Goal: Task Accomplishment & Management: Manage account settings

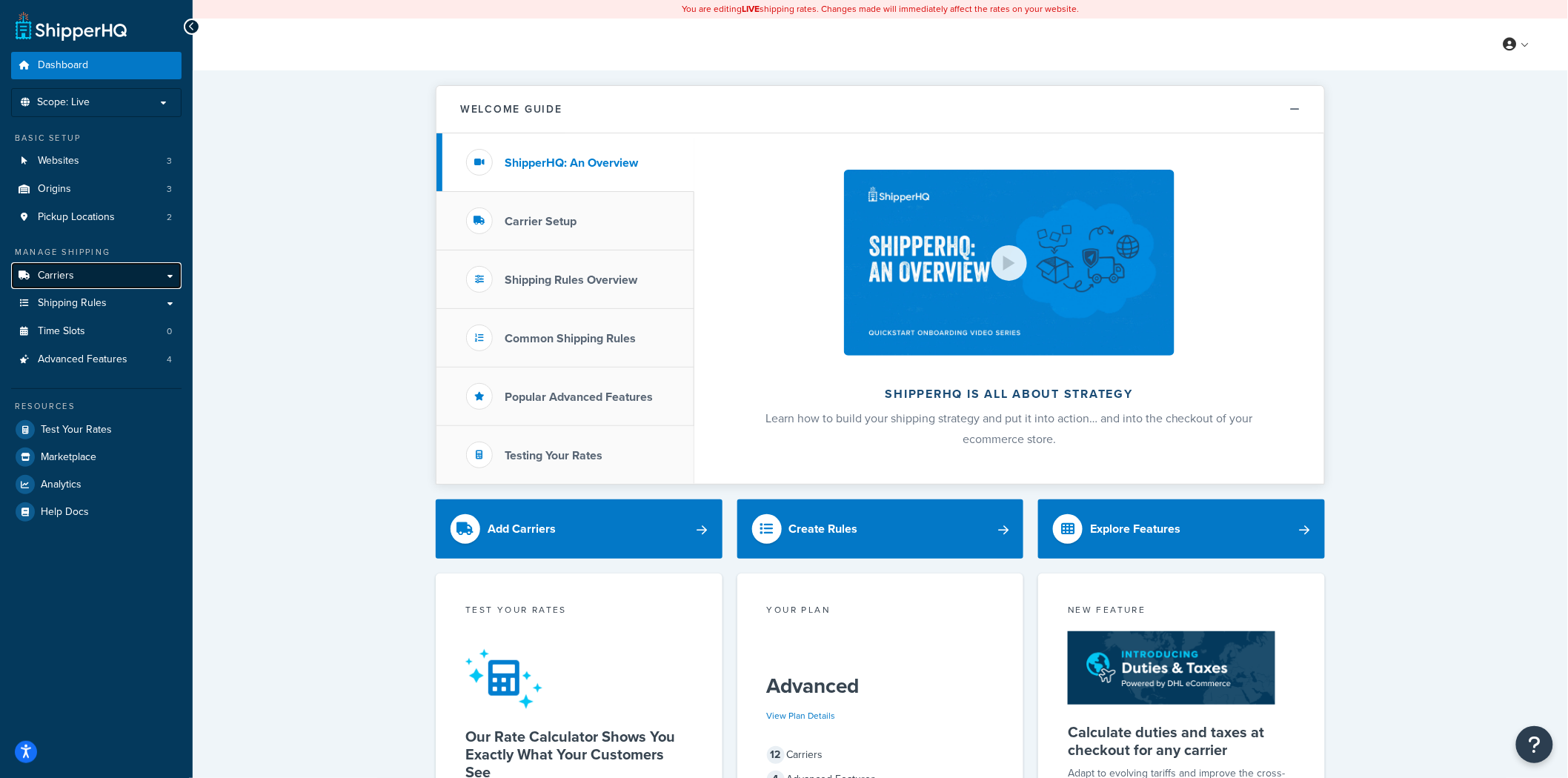
click at [105, 263] on link "Carriers" at bounding box center [96, 276] width 170 height 27
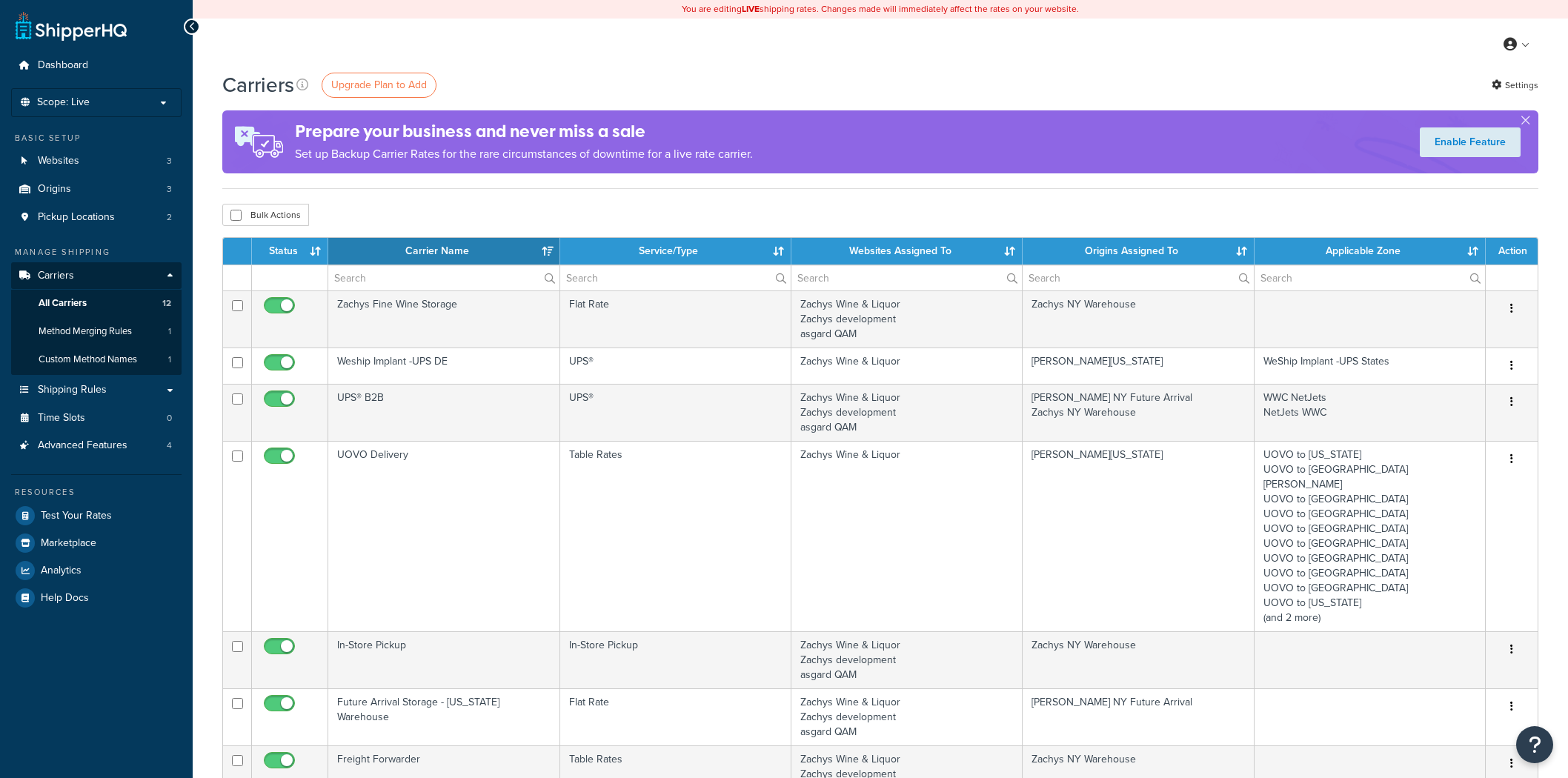
select select "15"
click at [96, 390] on span "Shipping Rules" at bounding box center [72, 390] width 69 height 13
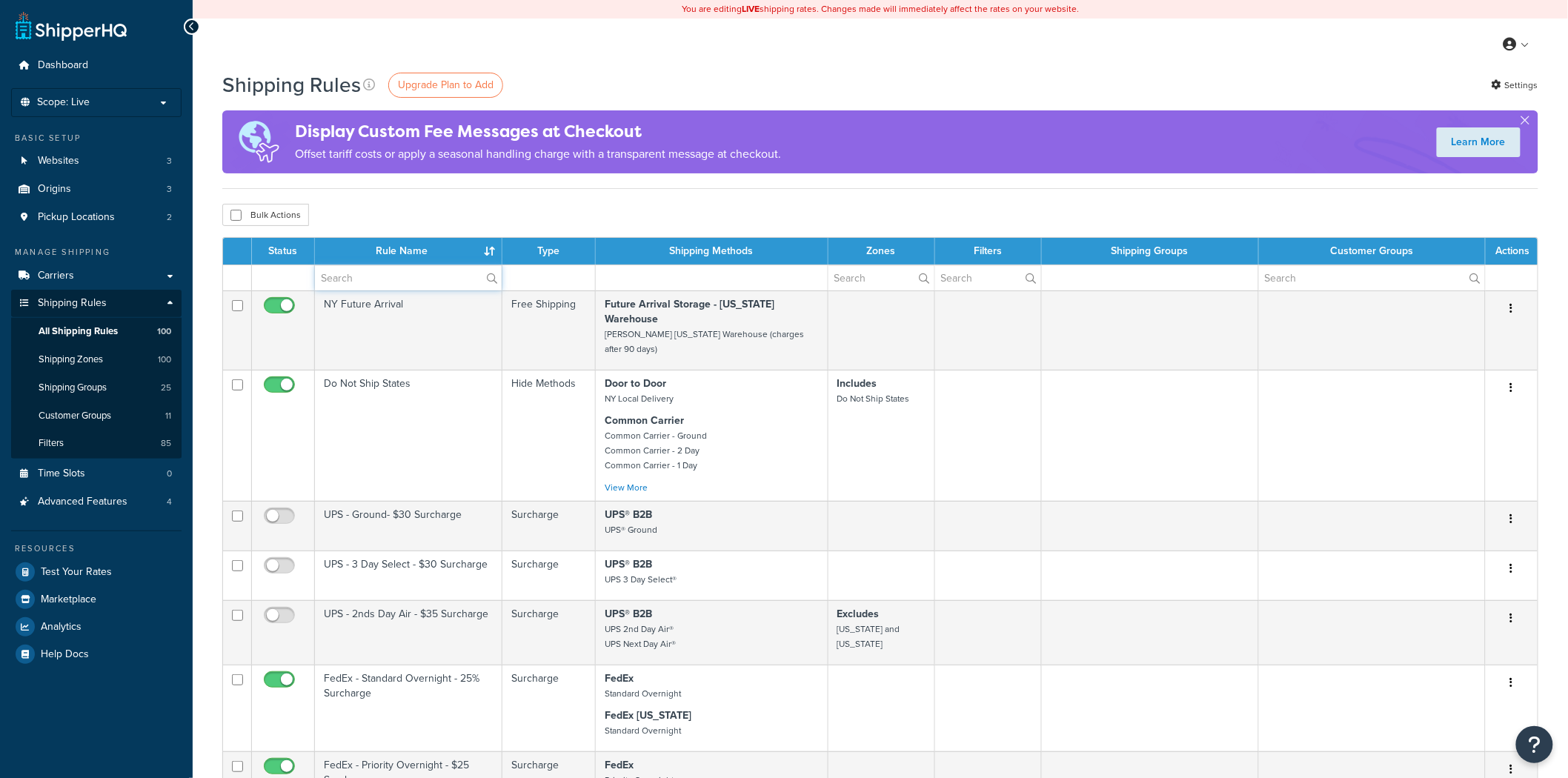
click at [402, 284] on input "text" at bounding box center [408, 277] width 187 height 25
click at [427, 277] on input "text" at bounding box center [408, 277] width 187 height 25
type input "free"
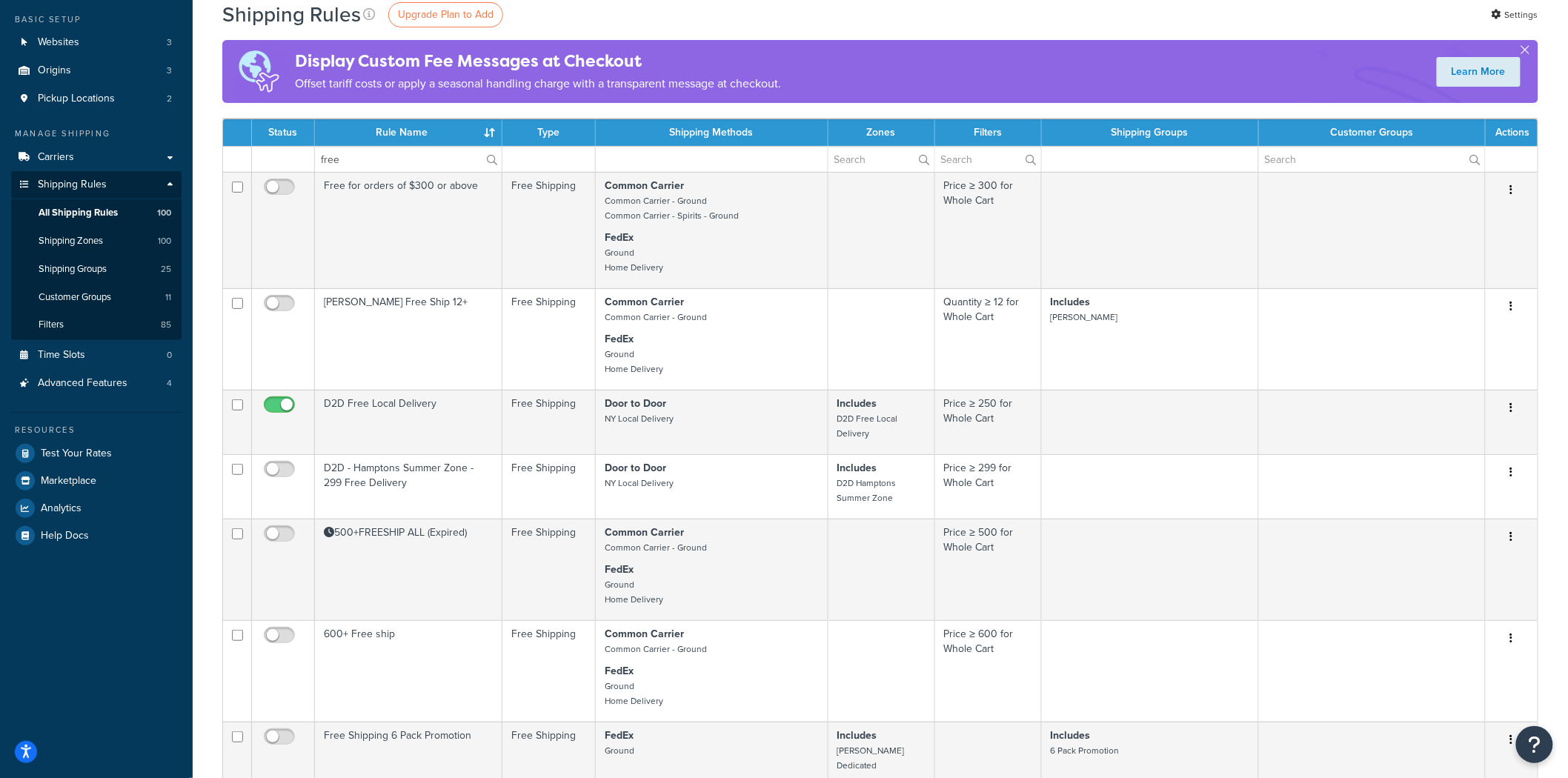
scroll to position [82, 0]
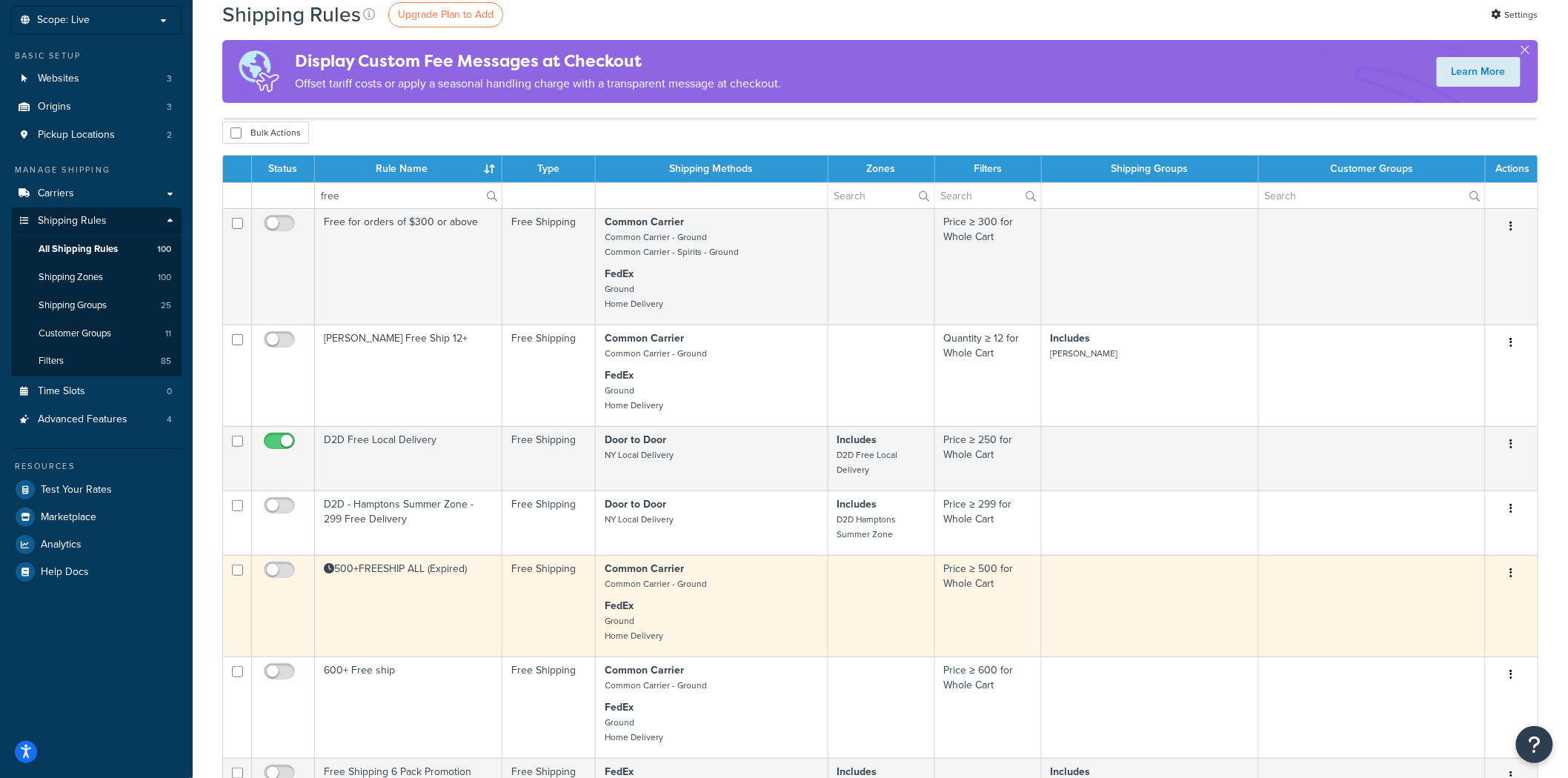
click at [449, 637] on td "500+FREESHIP ALL (Expired)" at bounding box center [408, 606] width 187 height 102
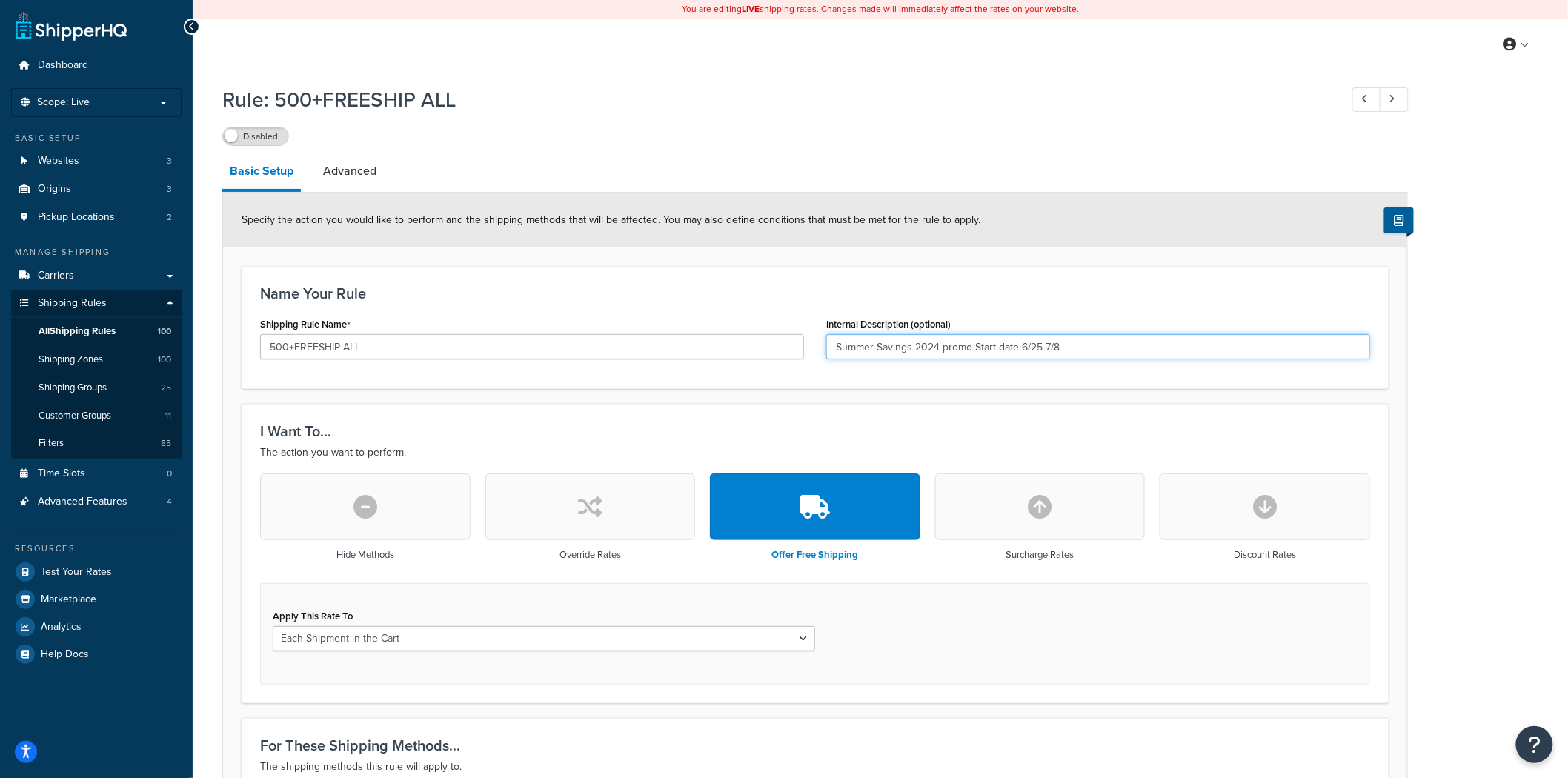
drag, startPoint x: 1064, startPoint y: 346, endPoint x: 1084, endPoint y: 356, distance: 22.4
click at [1084, 356] on input "Summer Savings 2024 promo Start date 6/25-7/8" at bounding box center [1098, 346] width 543 height 25
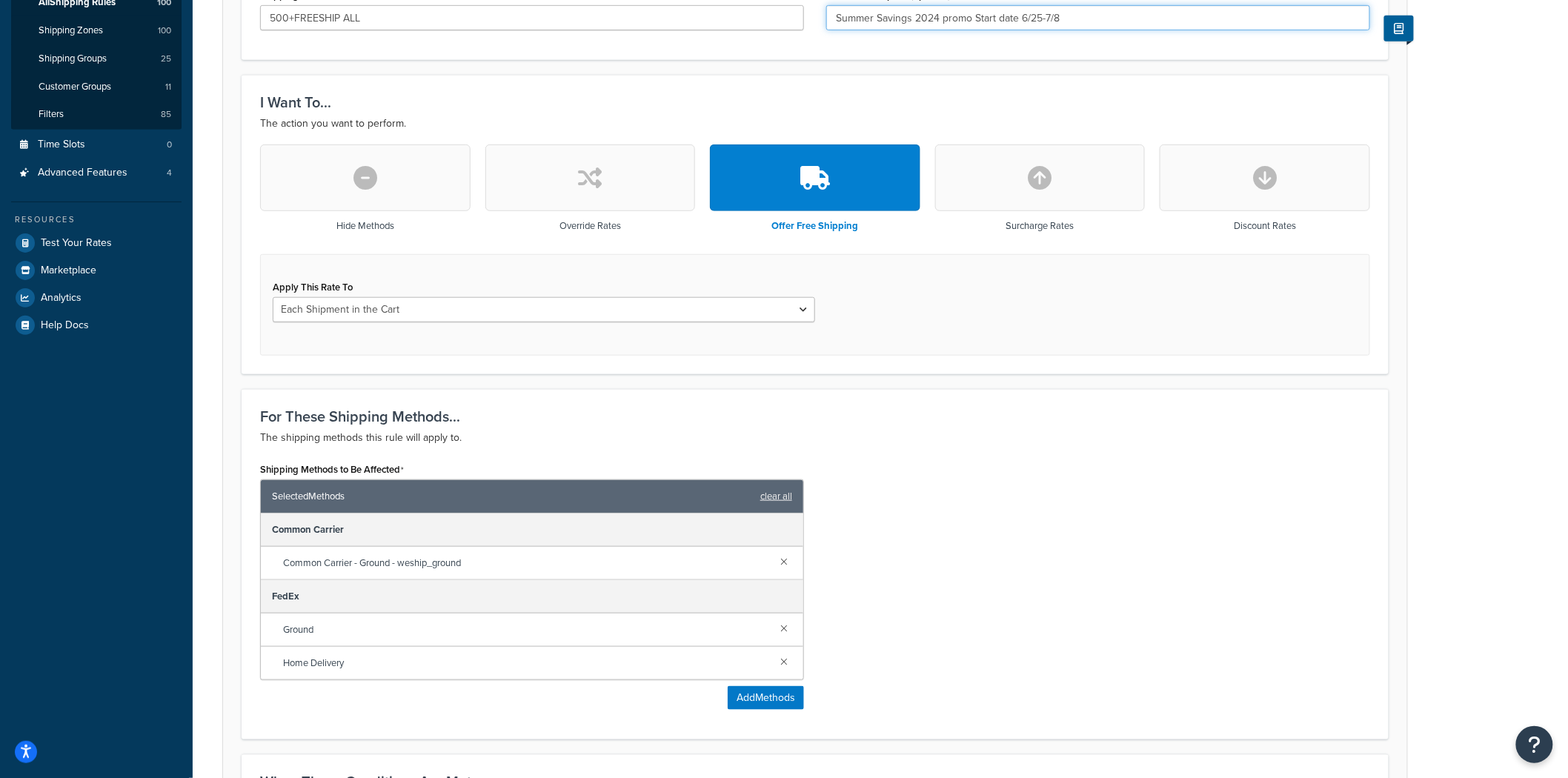
scroll to position [82, 0]
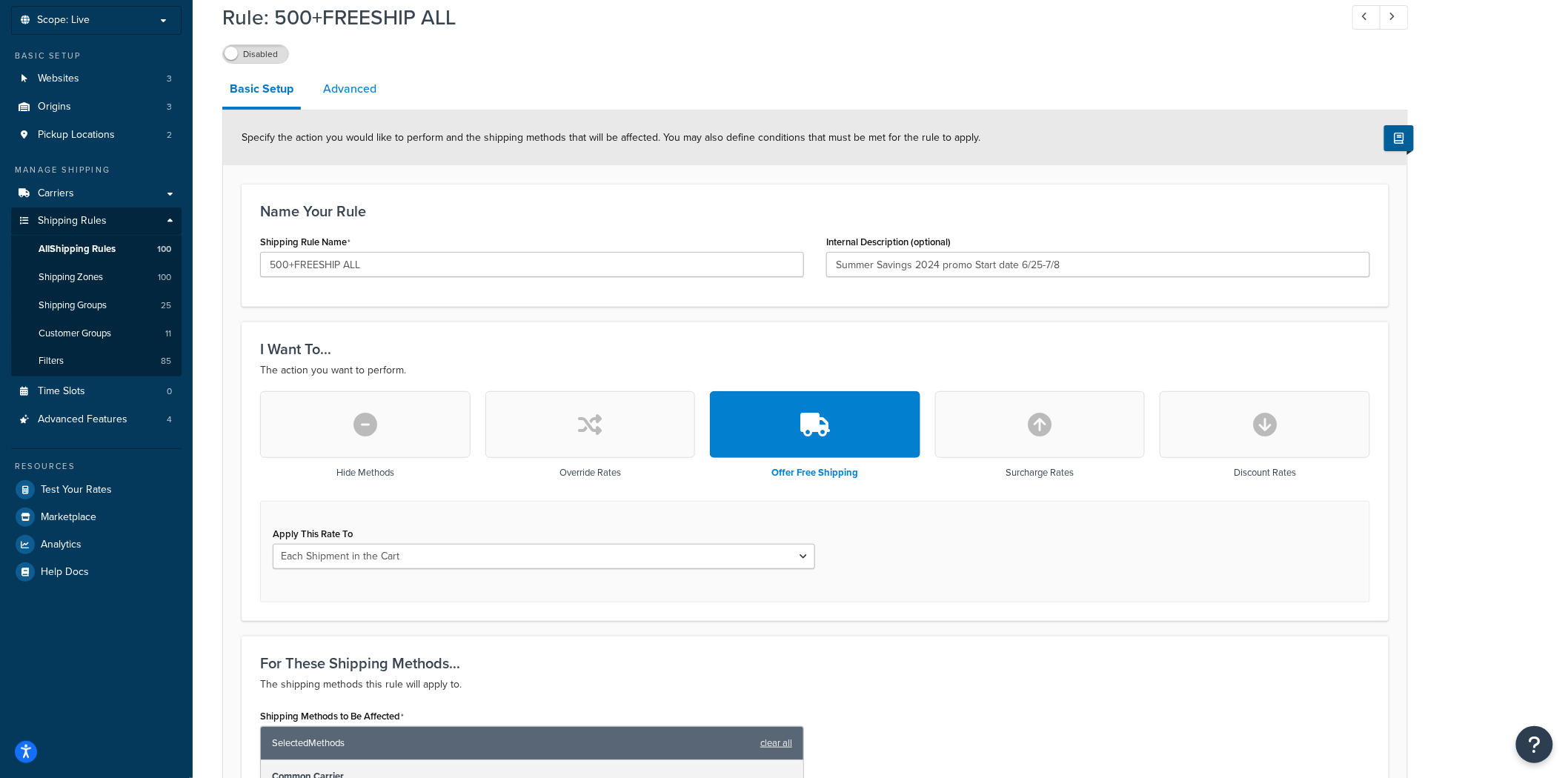
click at [352, 86] on link "Advanced" at bounding box center [349, 88] width 69 height 35
select select "shipping_price"
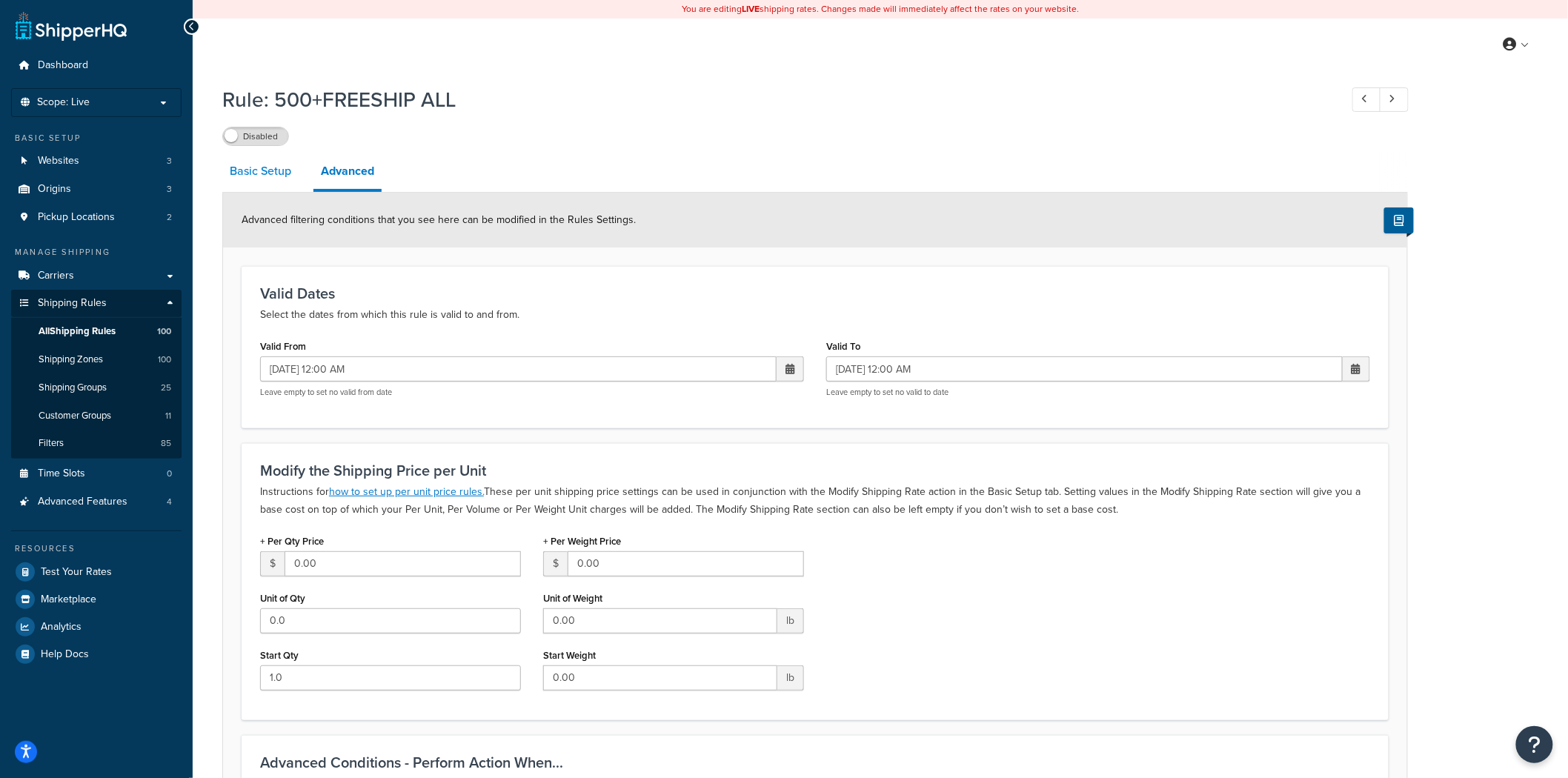
click at [264, 172] on link "Basic Setup" at bounding box center [260, 171] width 76 height 35
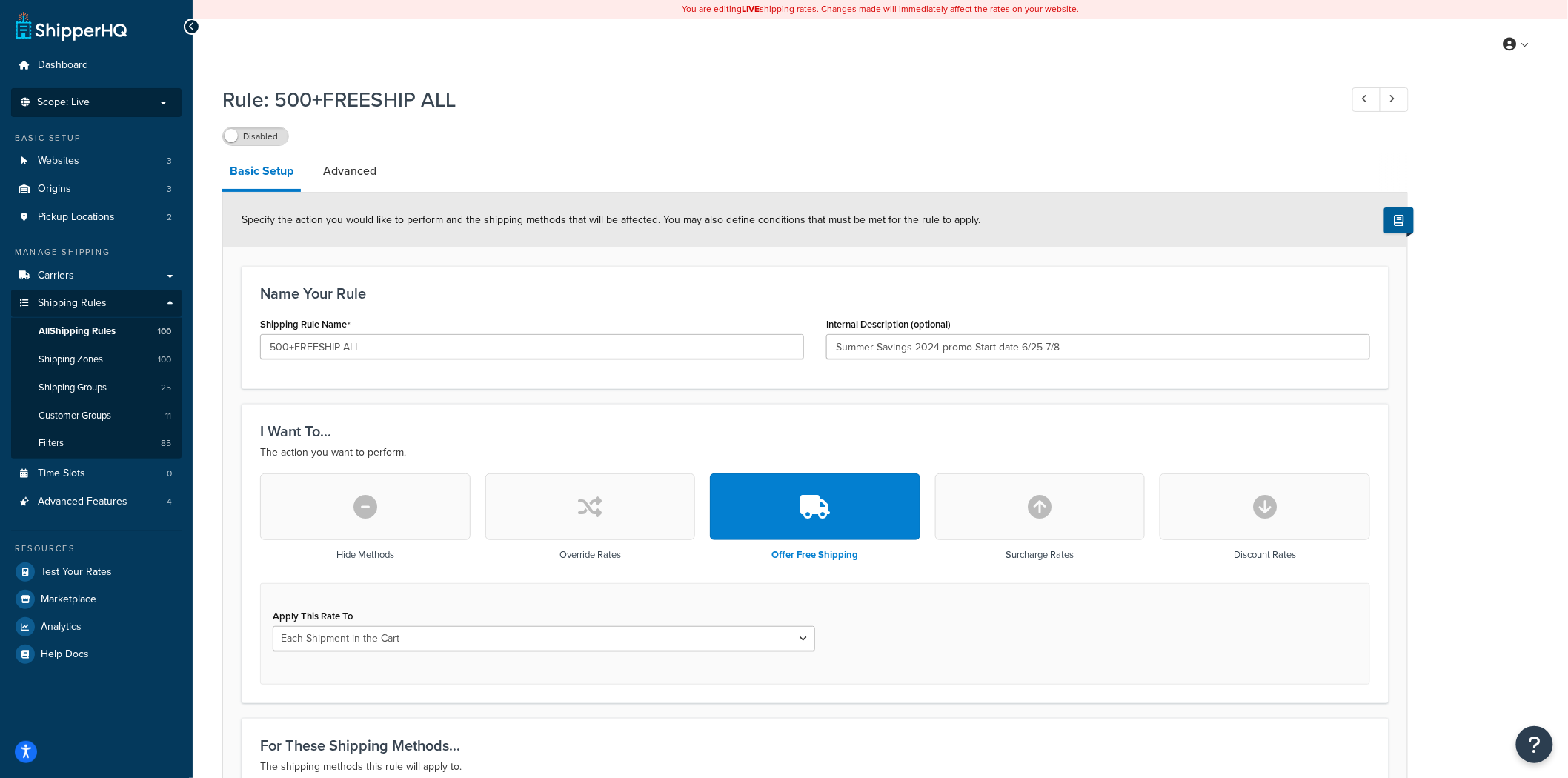
click at [163, 97] on p "Scope: Live" at bounding box center [96, 102] width 157 height 13
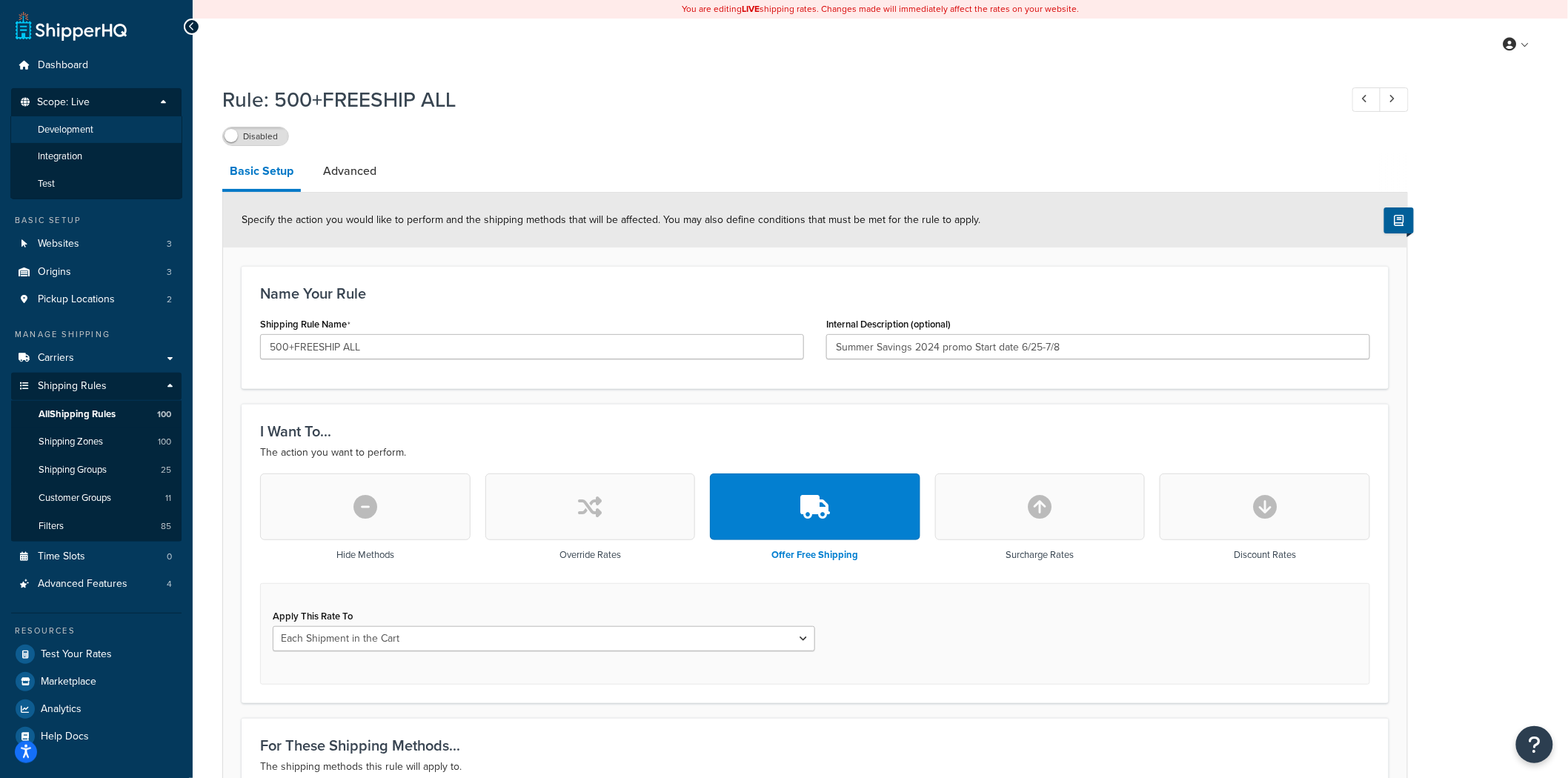
click at [133, 131] on li "Development" at bounding box center [96, 130] width 172 height 27
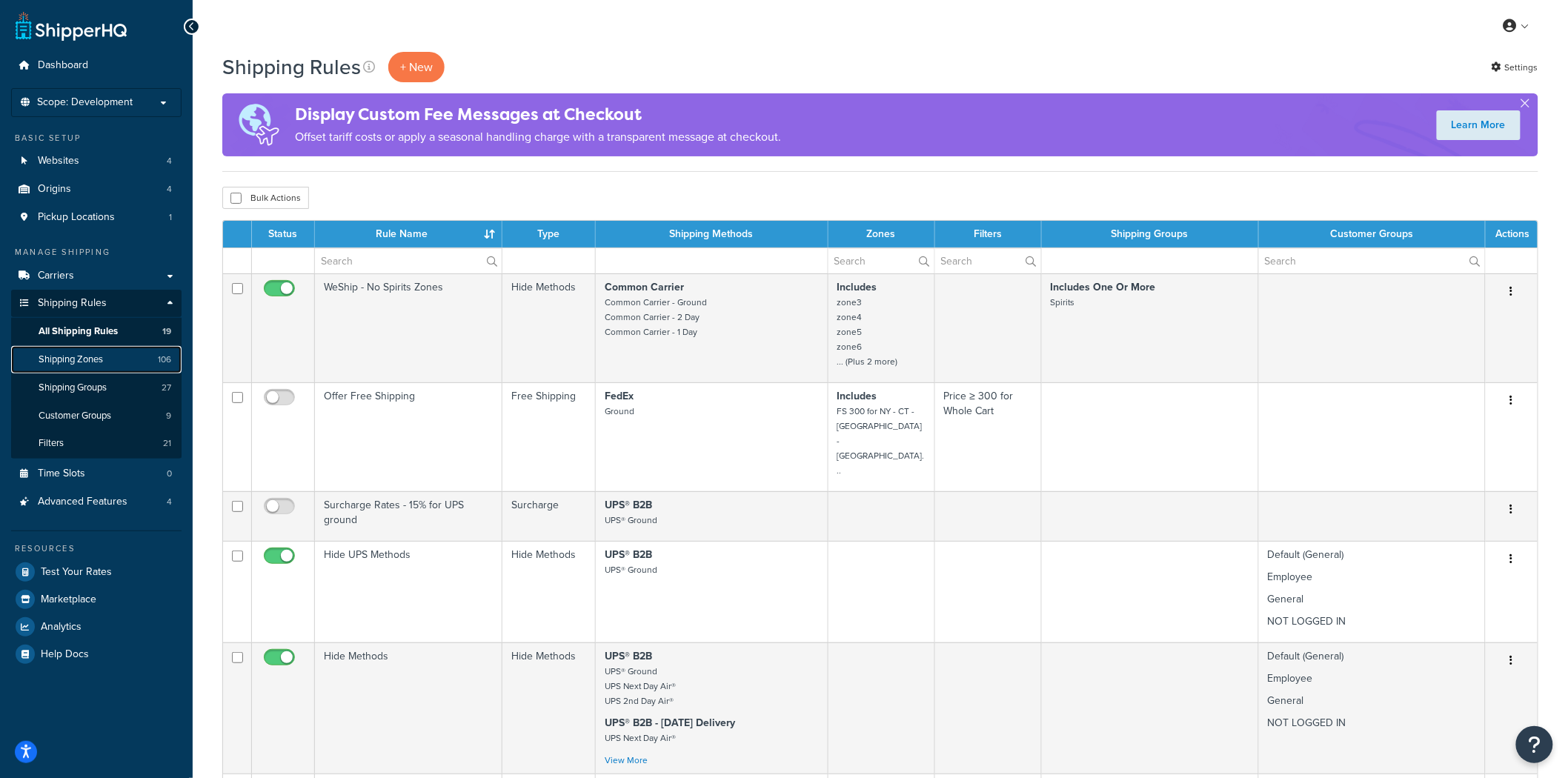
click at [144, 367] on link "Shipping Zones 106" at bounding box center [96, 360] width 170 height 27
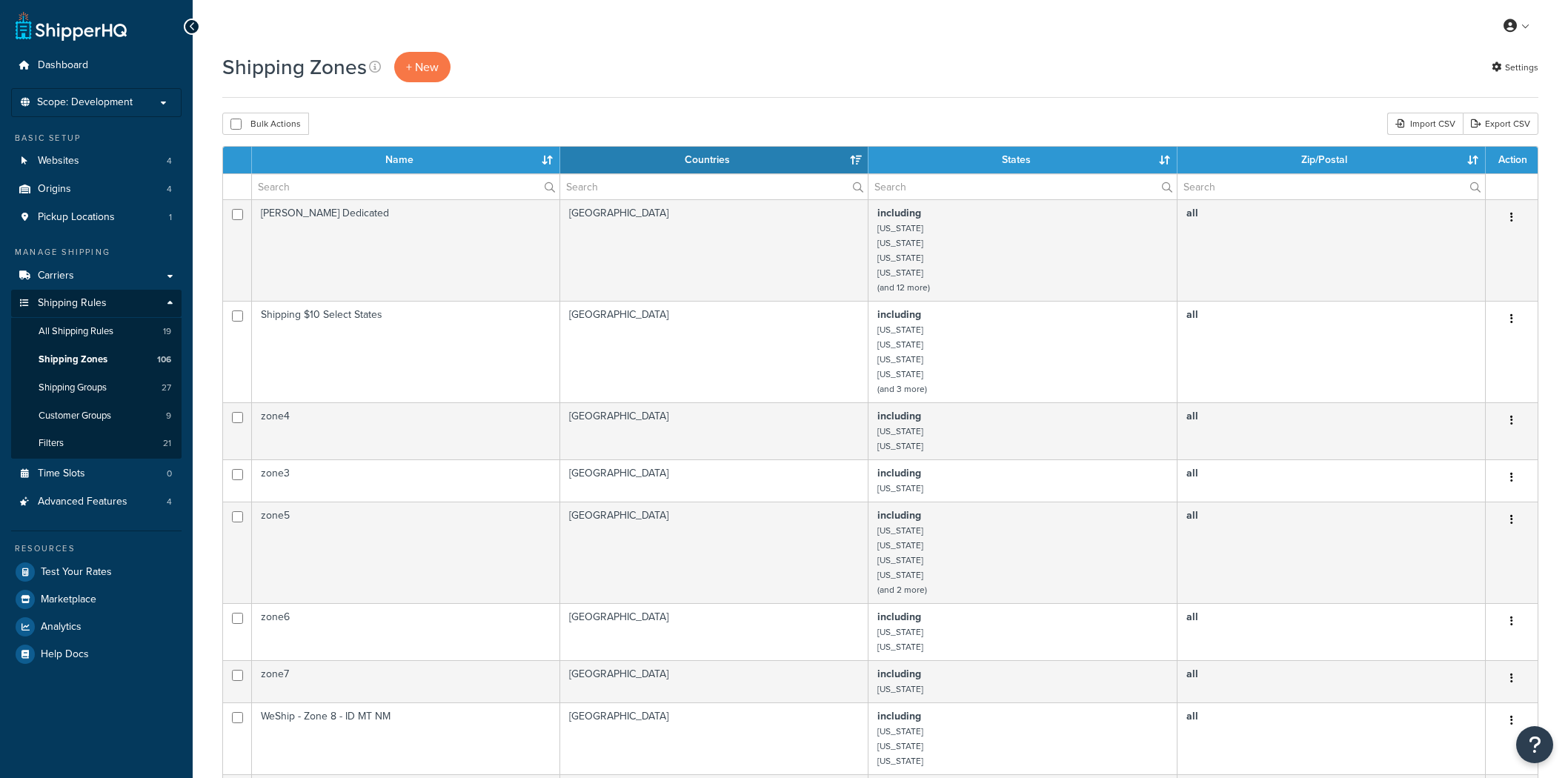
select select "15"
click at [96, 330] on span "All Shipping Rules" at bounding box center [75, 331] width 75 height 13
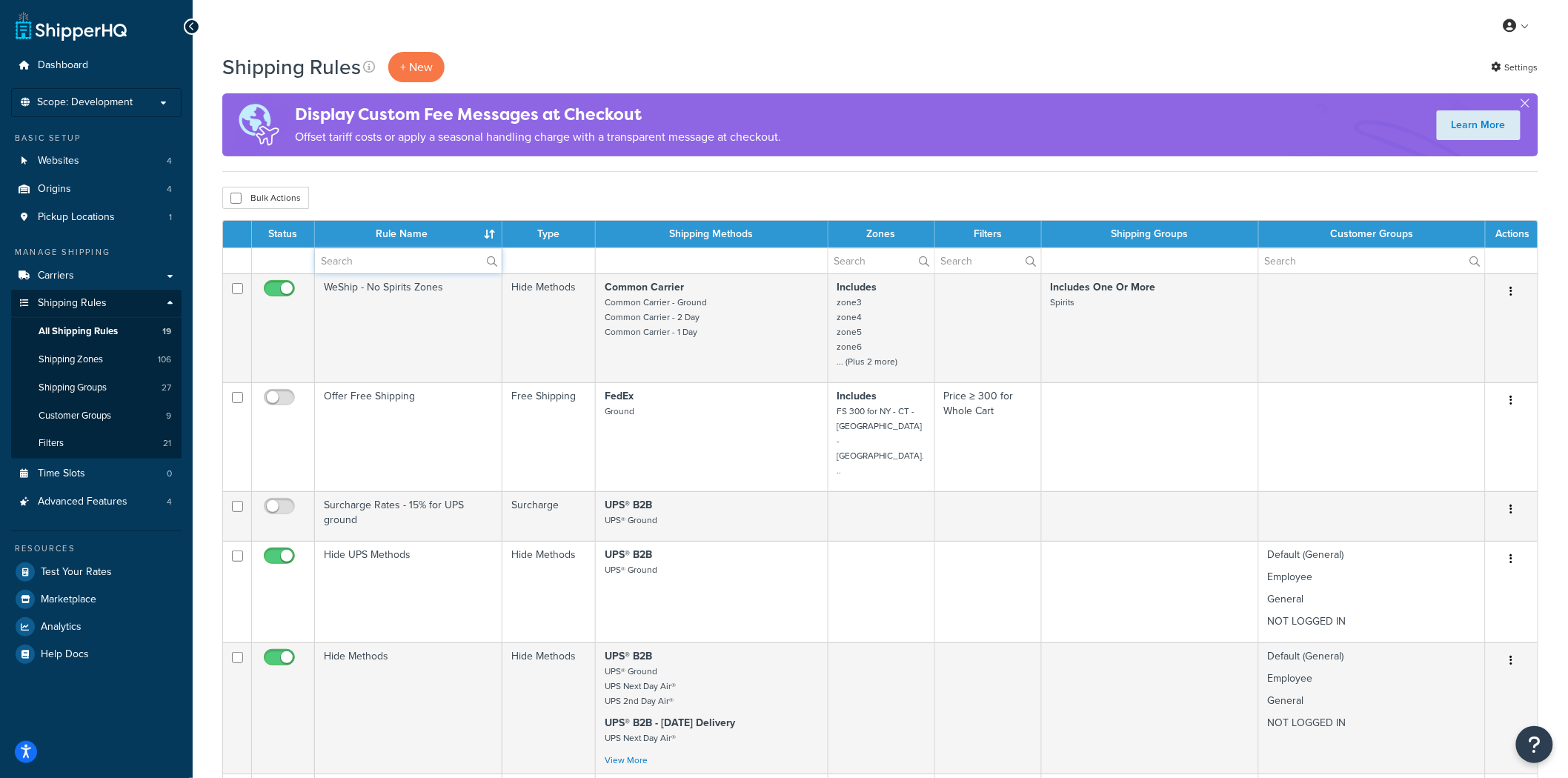
click at [371, 265] on input "text" at bounding box center [408, 261] width 187 height 25
type input "free"
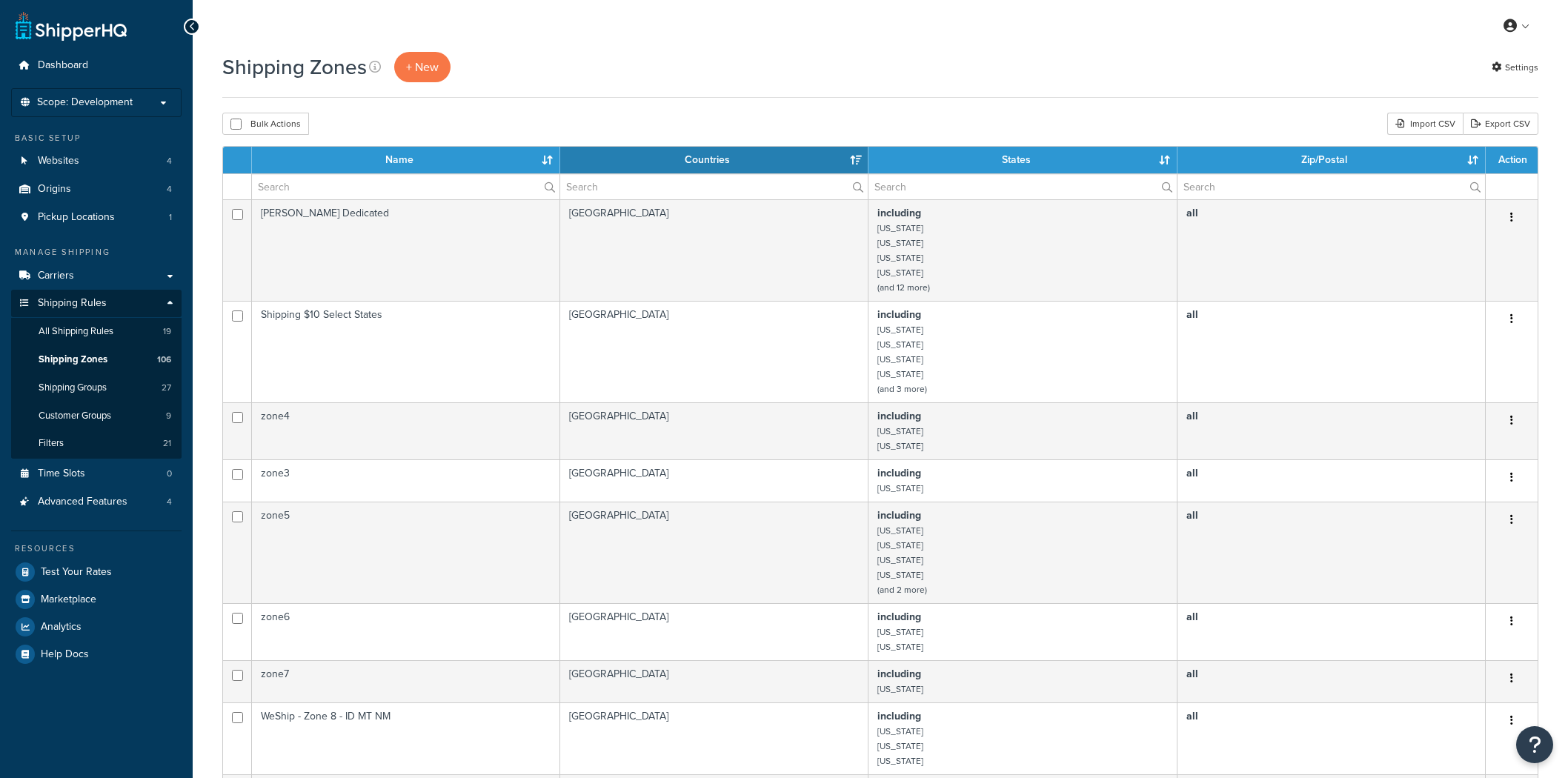
select select "15"
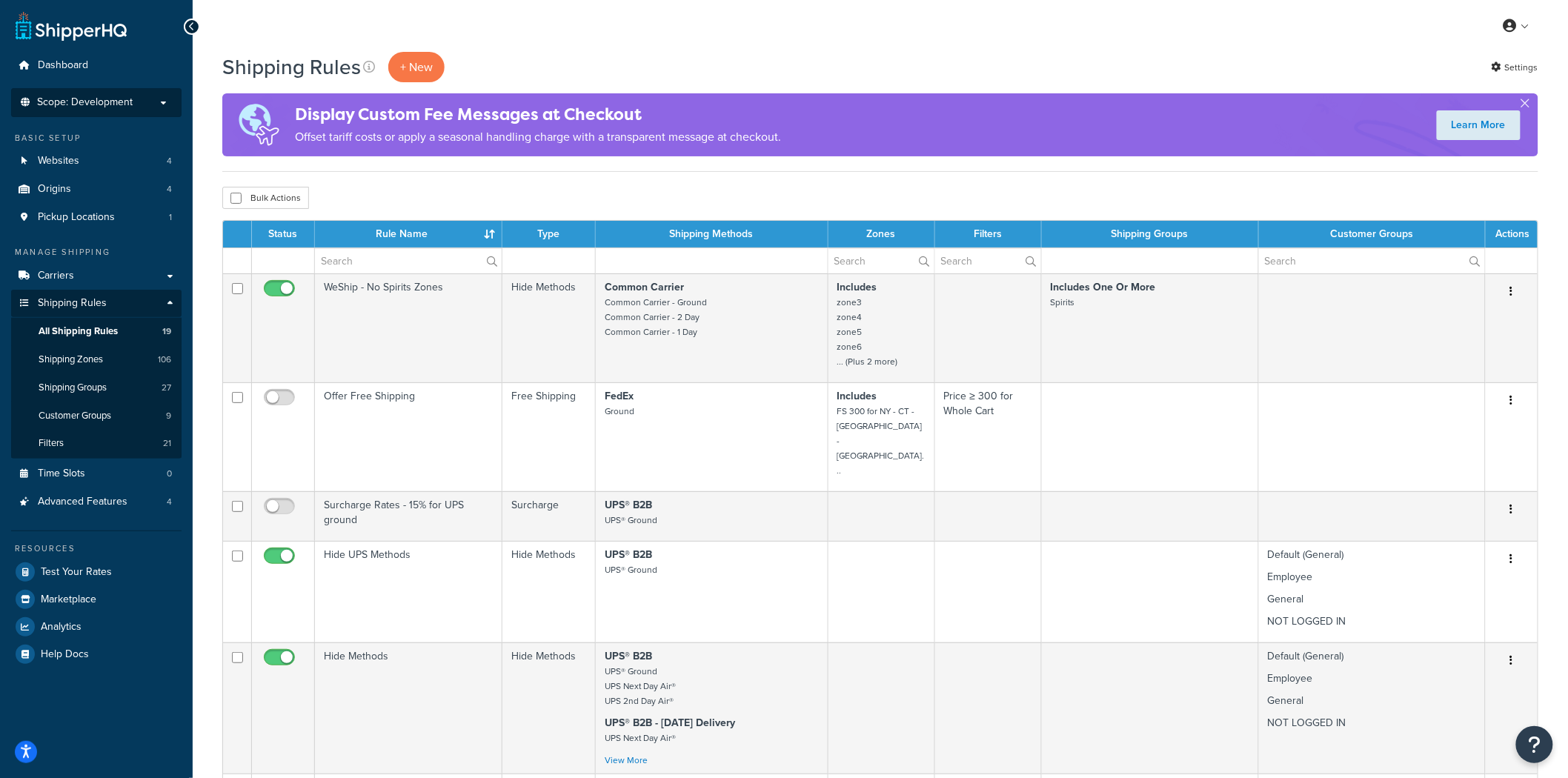
click at [109, 96] on span "Scope: Development" at bounding box center [84, 102] width 96 height 13
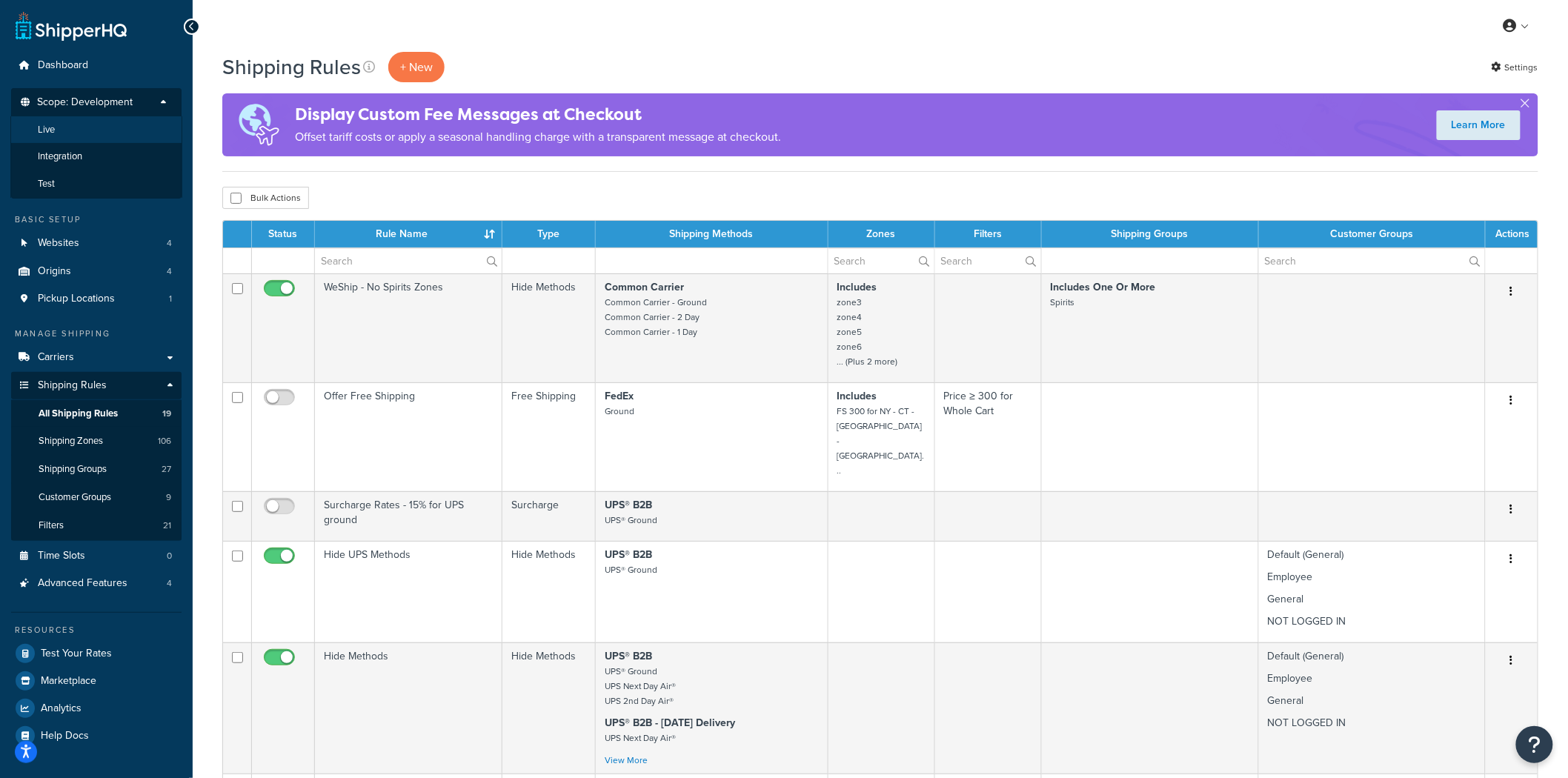
click at [90, 124] on li "Live" at bounding box center [96, 130] width 172 height 27
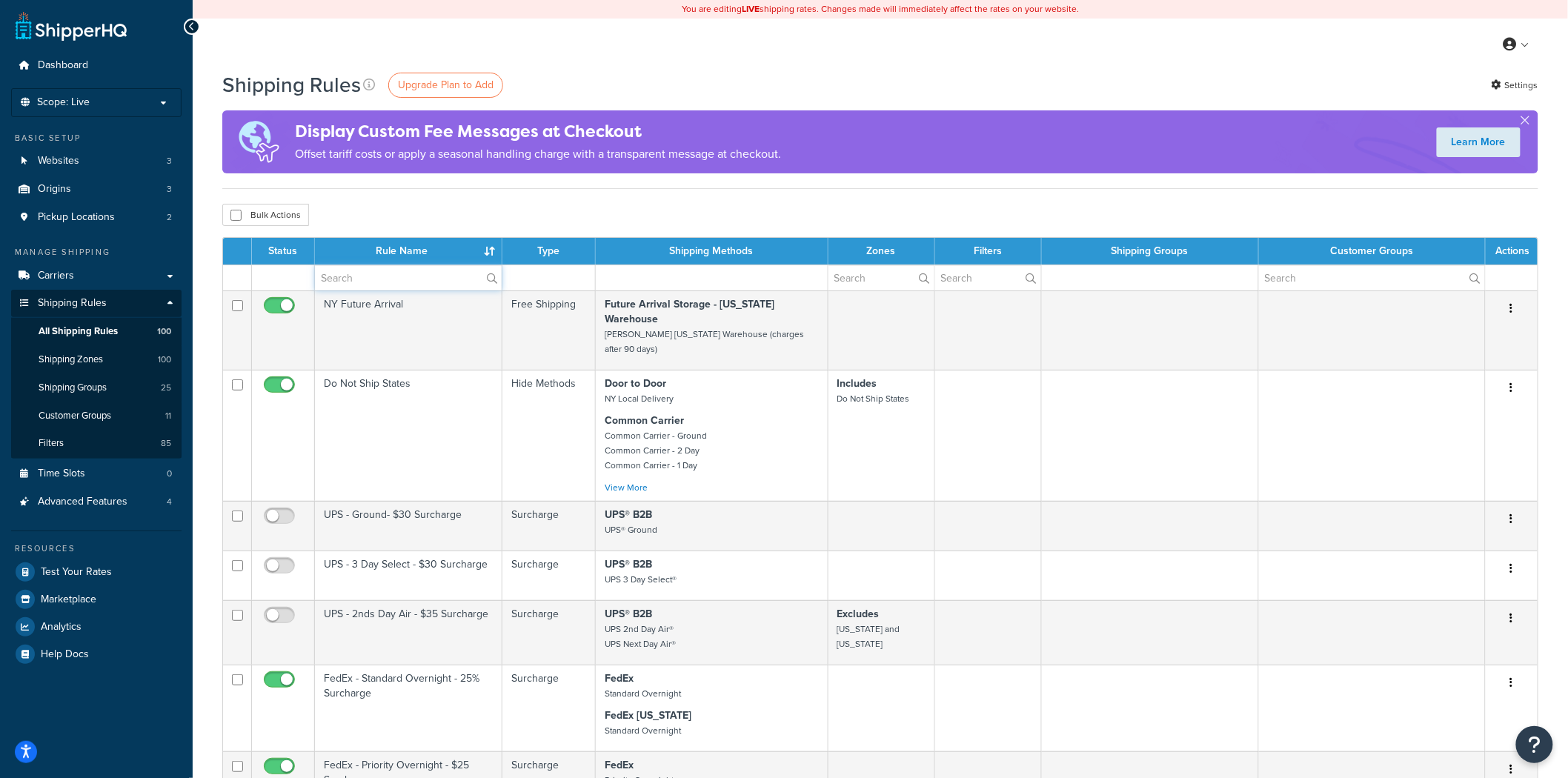
click at [405, 283] on input "text" at bounding box center [408, 277] width 187 height 25
type input "free"
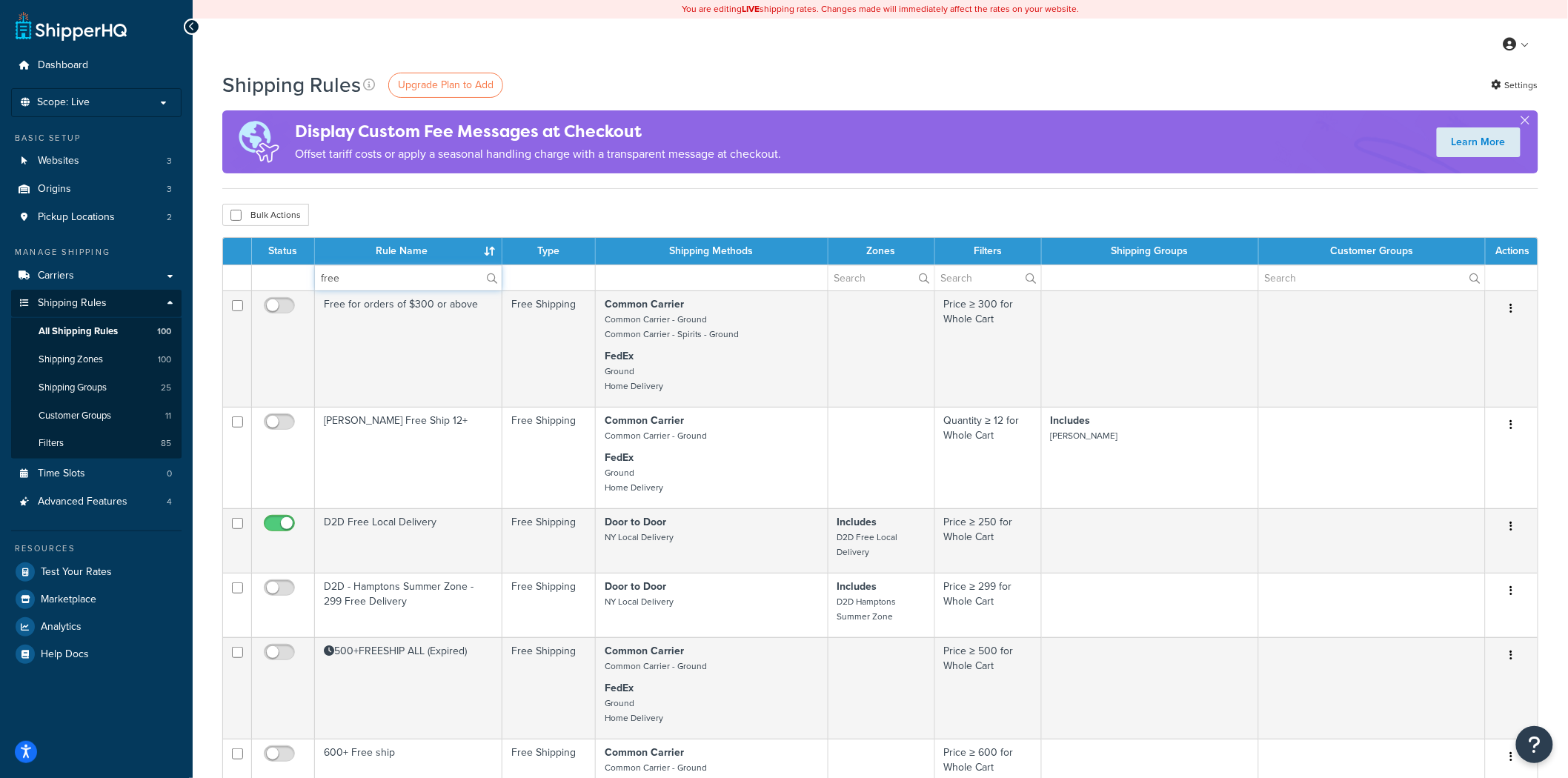
click at [426, 271] on input "free" at bounding box center [408, 277] width 187 height 25
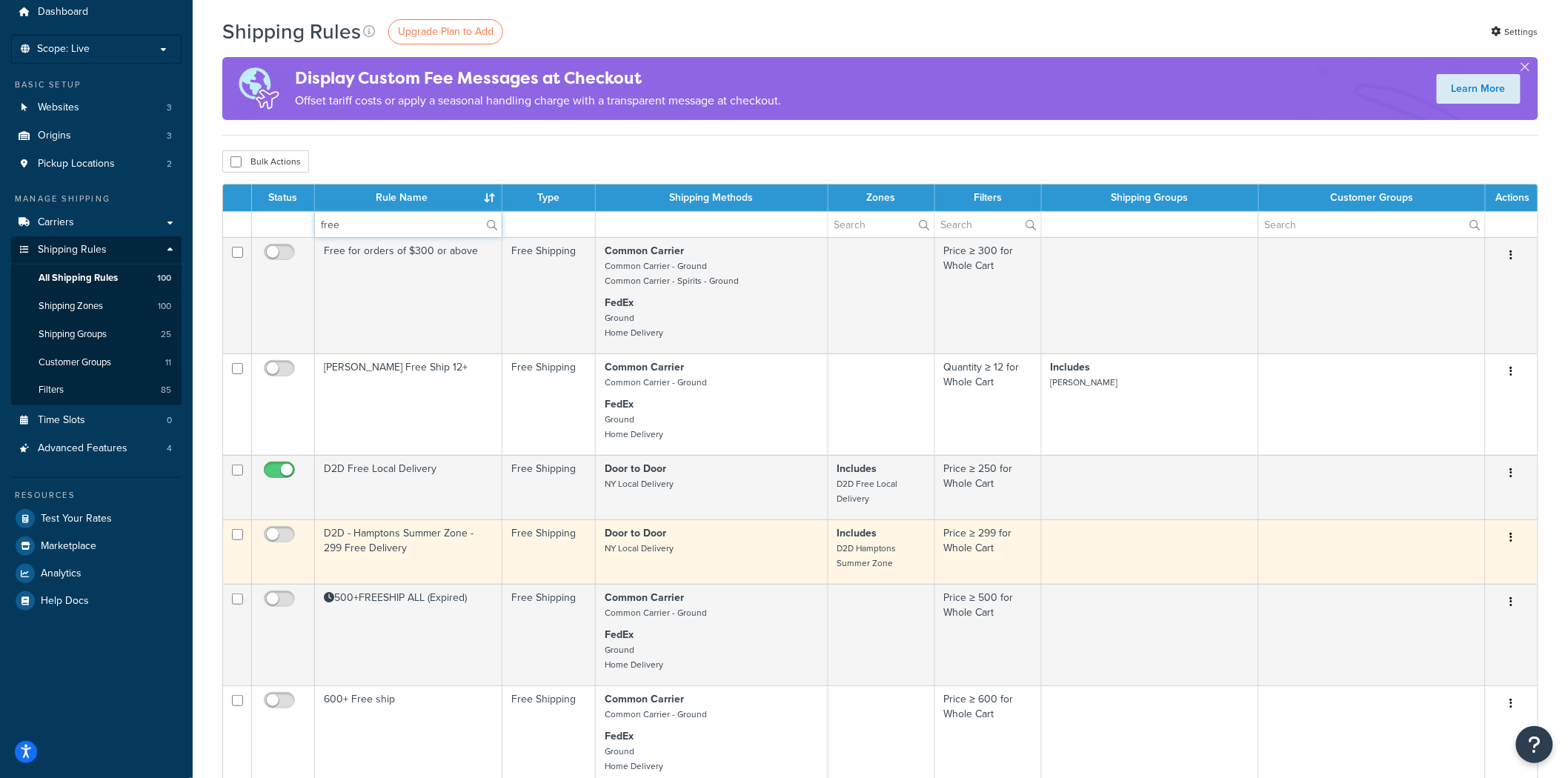
scroll to position [82, 0]
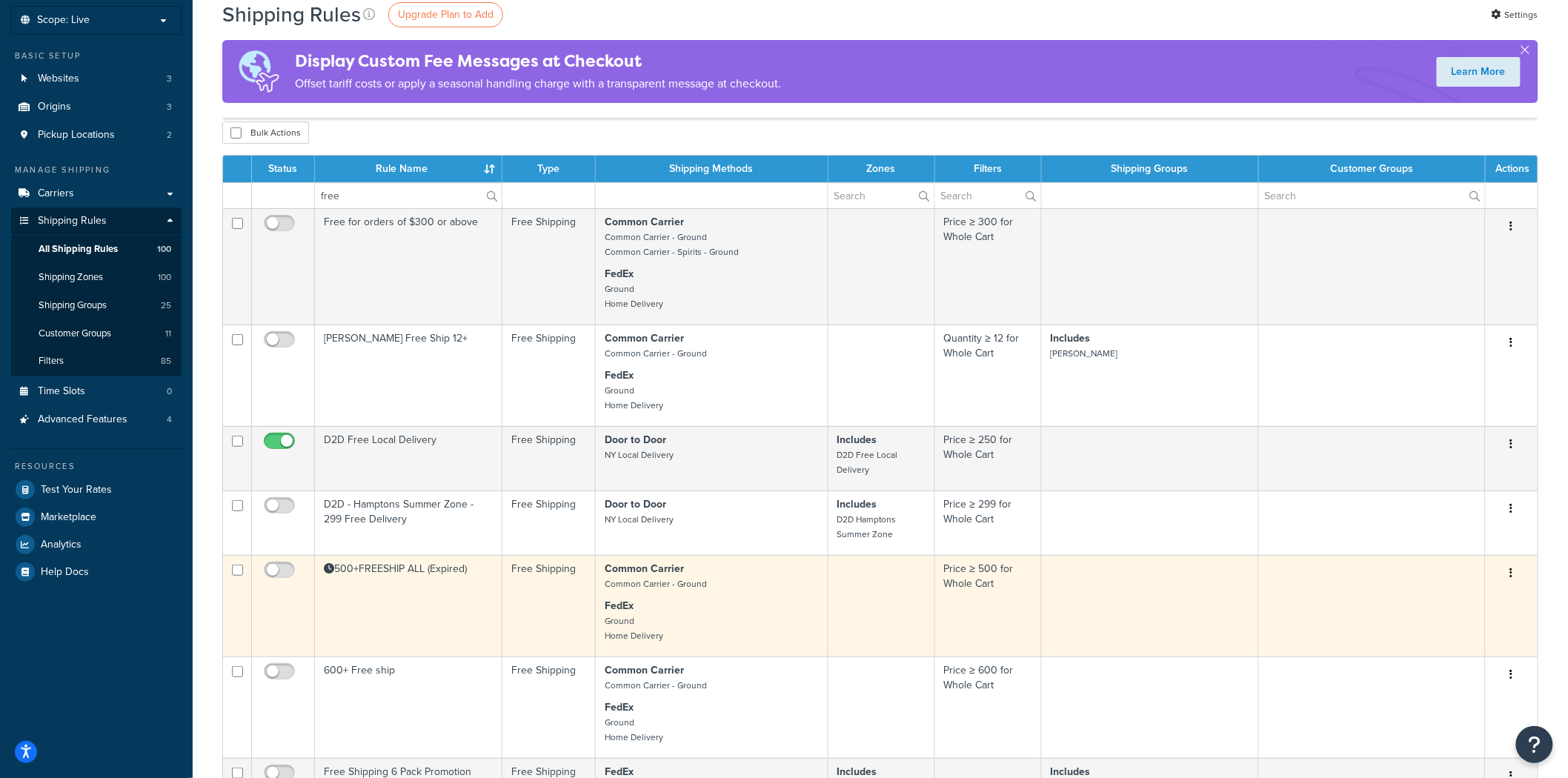
click at [398, 602] on td "500+FREESHIP ALL (Expired)" at bounding box center [408, 606] width 187 height 102
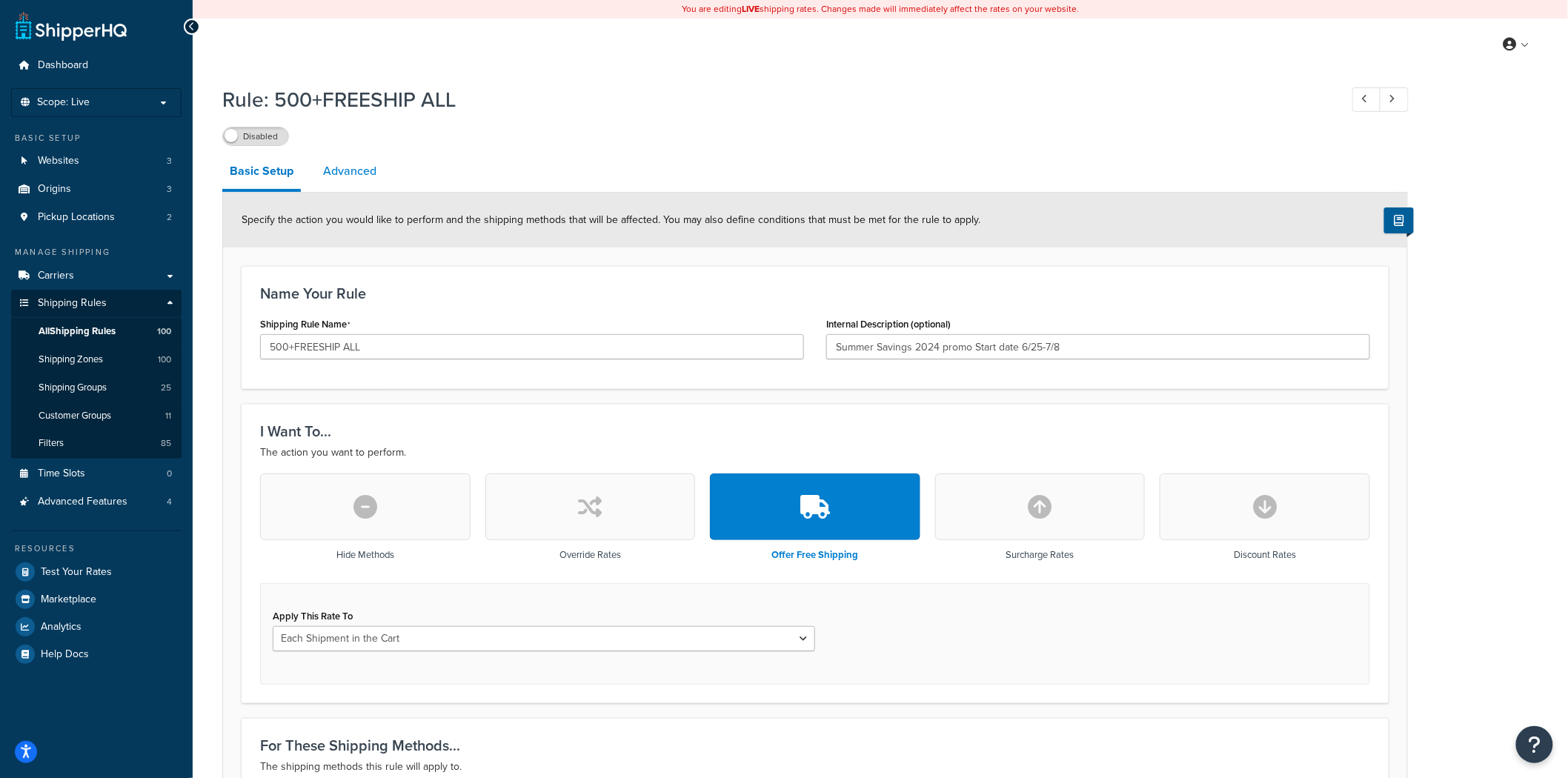
click at [358, 166] on link "Advanced" at bounding box center [349, 171] width 69 height 35
select select "shipping_price"
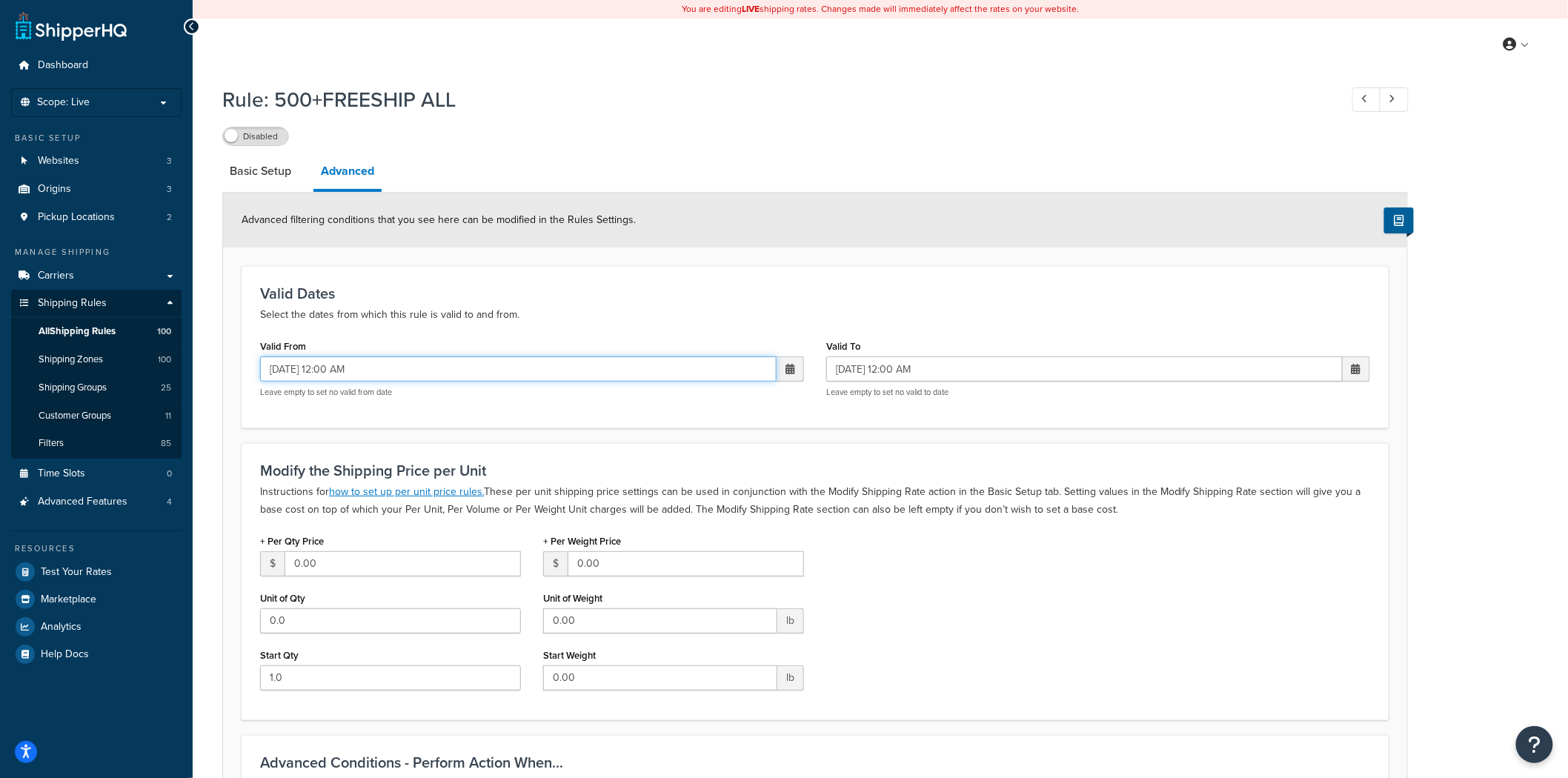
drag, startPoint x: 393, startPoint y: 368, endPoint x: 440, endPoint y: 375, distance: 47.5
click at [393, 368] on input "[DATE] 12:00 AM" at bounding box center [518, 368] width 516 height 25
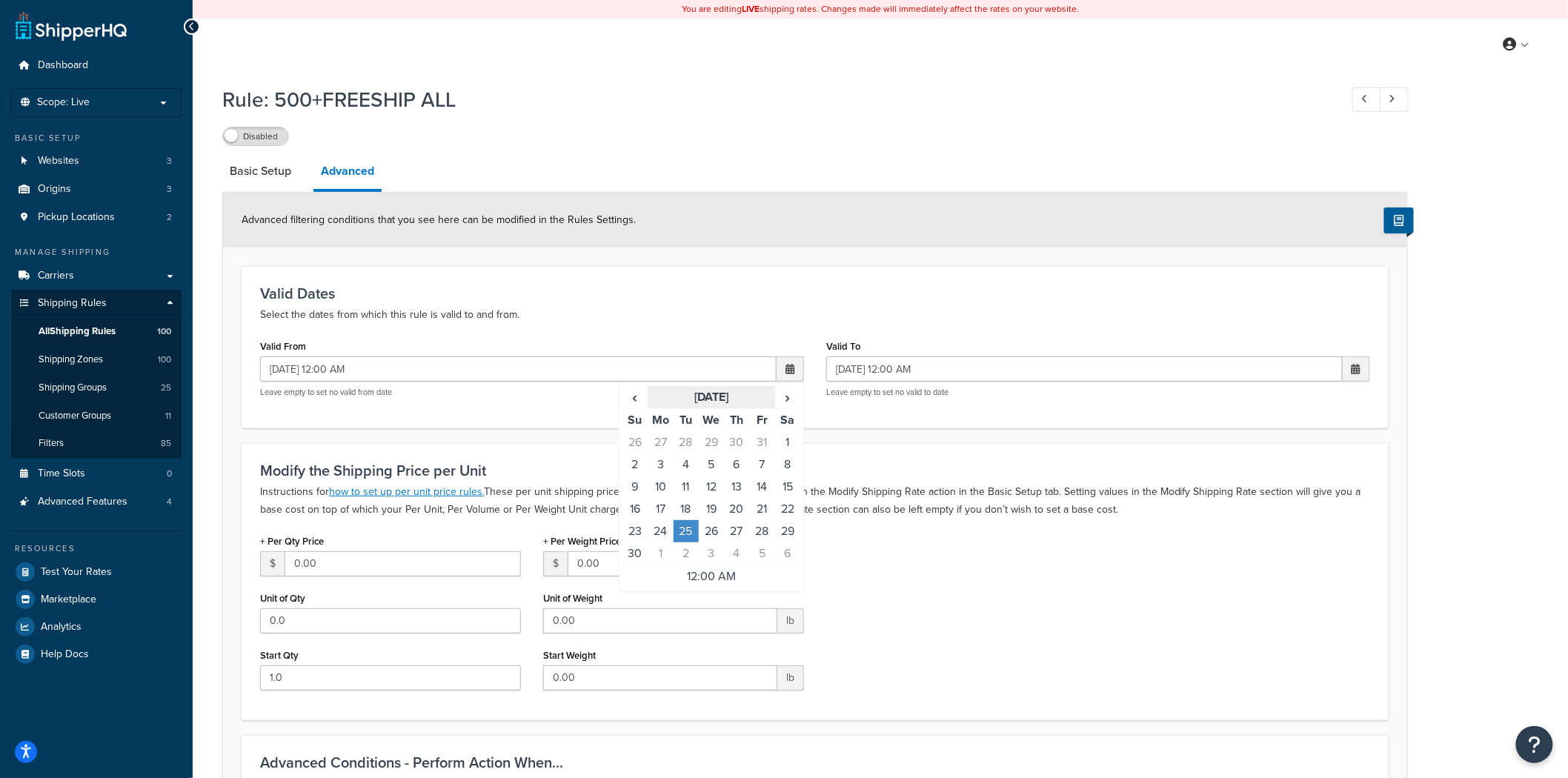
click at [745, 394] on th "[DATE]" at bounding box center [711, 398] width 126 height 23
drag, startPoint x: 733, startPoint y: 413, endPoint x: 736, endPoint y: 395, distance: 18.2
click at [736, 395] on div "‹ 2024 › Jan Feb Mar Apr May Jun [DATE] Aug Sep Oct Nov Dec" at bounding box center [711, 453] width 178 height 134
click at [737, 395] on th "2024" at bounding box center [711, 398] width 151 height 23
click at [720, 463] on td "2025" at bounding box center [733, 464] width 44 height 37
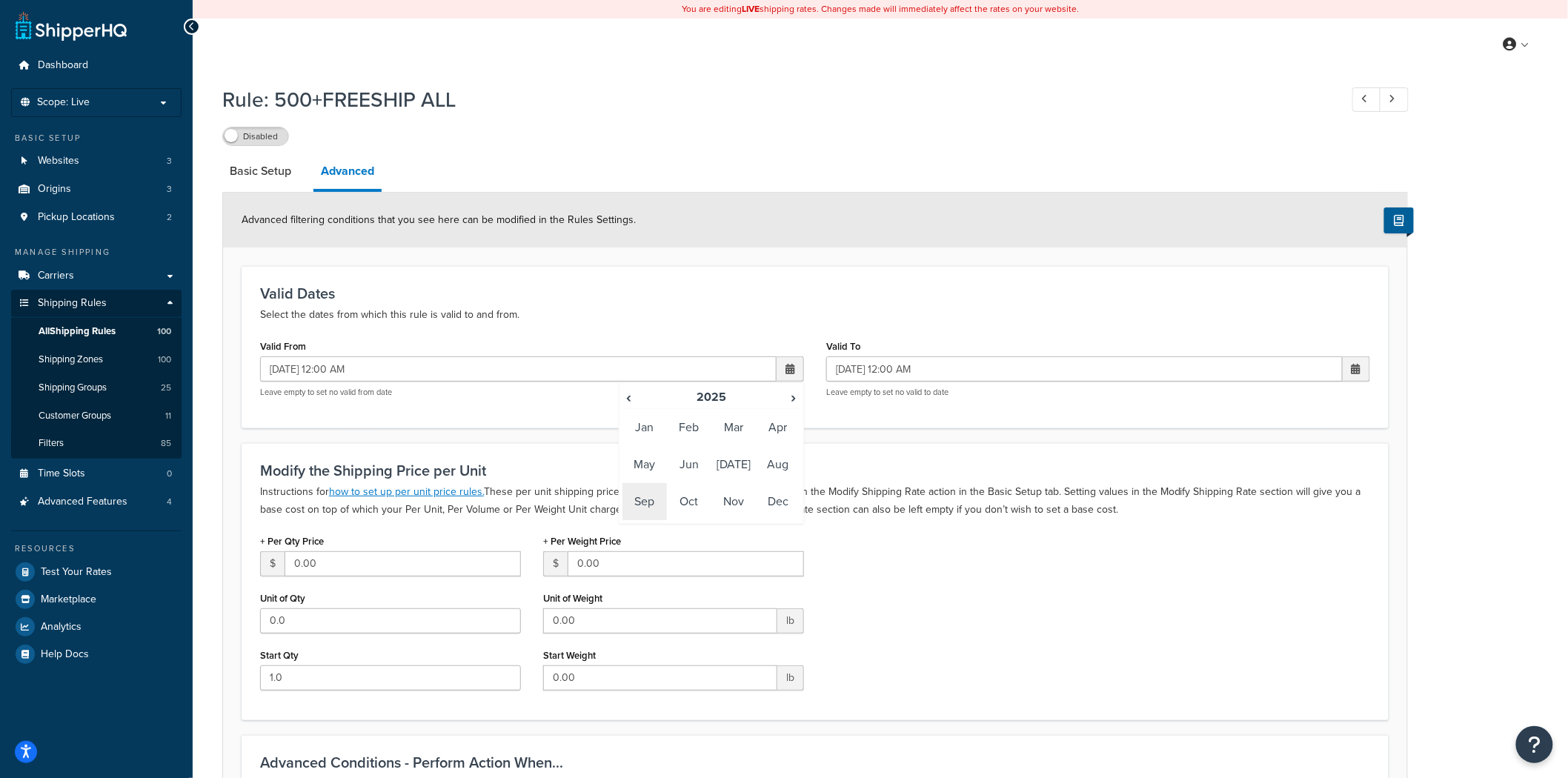
click at [656, 498] on td "Sep" at bounding box center [644, 502] width 44 height 37
click at [734, 510] on td "25" at bounding box center [736, 509] width 25 height 23
type input "[DATE] 12:00 AM"
click at [958, 371] on input "07/09/2024 12:00 AM" at bounding box center [1084, 368] width 516 height 25
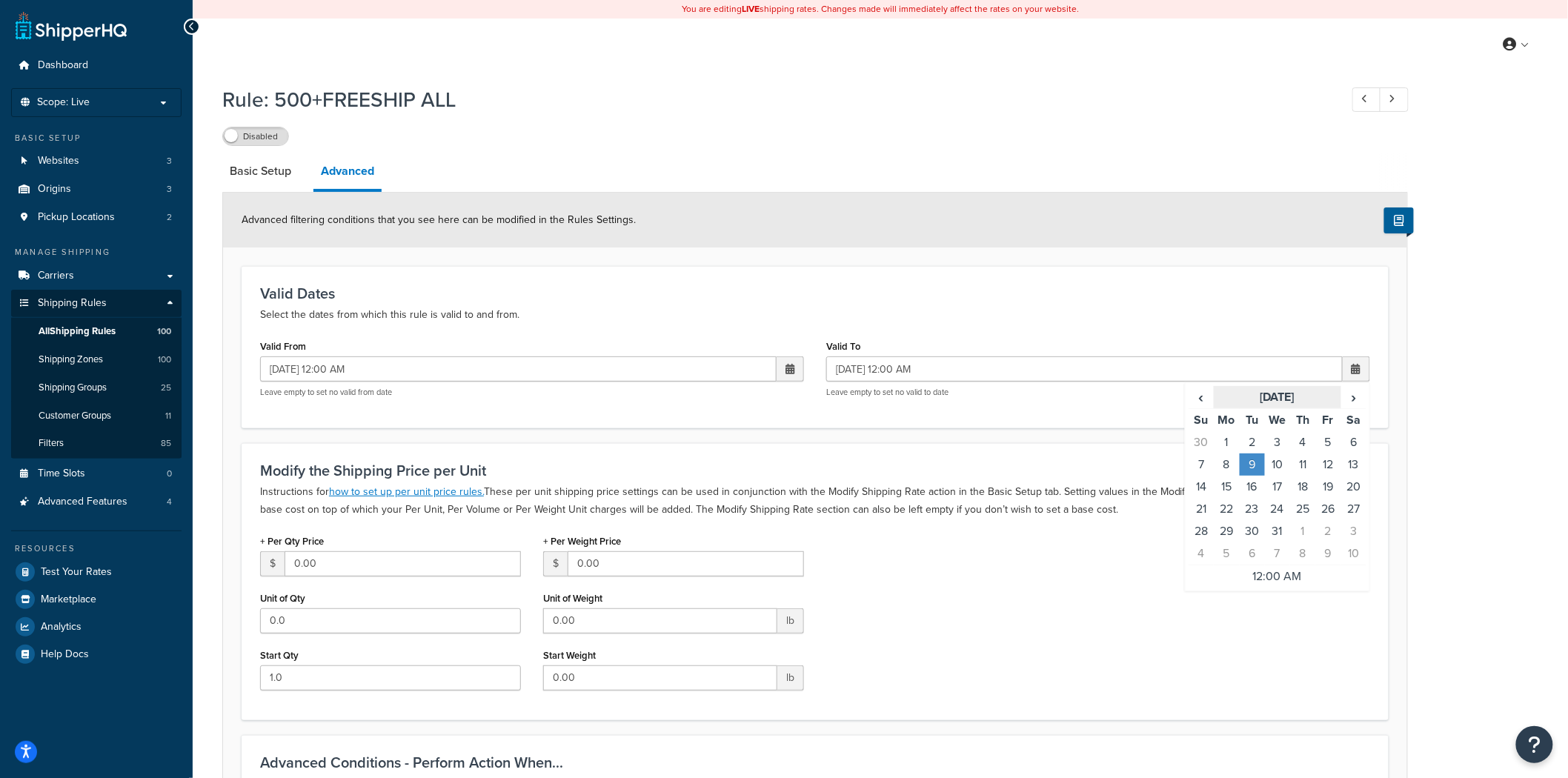
click at [1286, 389] on th "July 2024" at bounding box center [1277, 398] width 126 height 23
click at [1353, 398] on span "›" at bounding box center [1359, 398] width 12 height 21
click at [1213, 502] on td "Sep" at bounding box center [1210, 502] width 44 height 37
click at [1310, 512] on td "25" at bounding box center [1302, 509] width 25 height 23
click at [937, 368] on input "09/25/2025 12:00 AM" at bounding box center [1084, 368] width 516 height 25
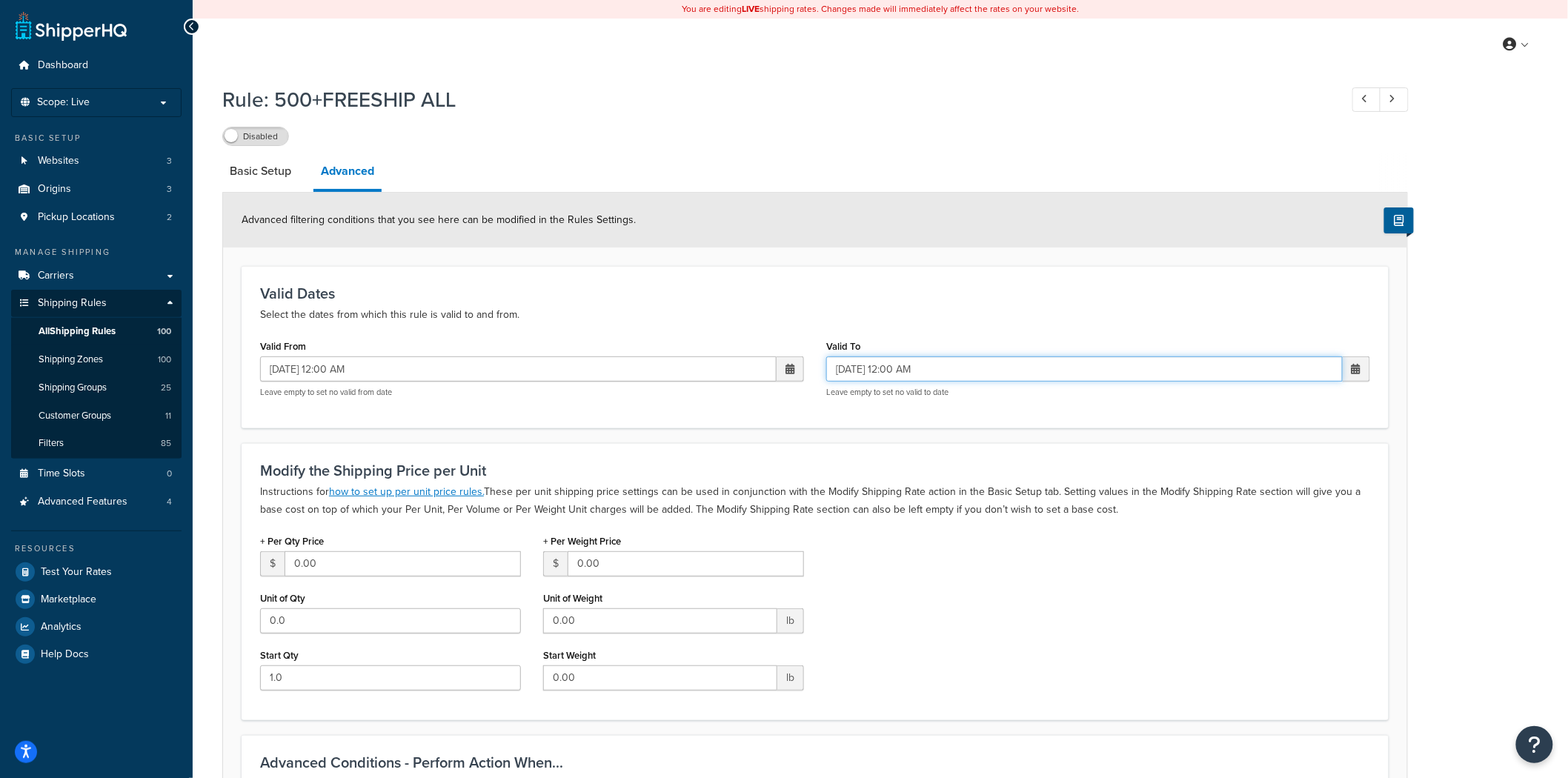
click at [927, 368] on input "09/25/2025 12:00 AM" at bounding box center [1084, 368] width 516 height 25
click at [902, 373] on input "09/25/2025 12:00 PM" at bounding box center [1084, 368] width 516 height 25
type input "09/25/2025 3:00 PM"
click at [1503, 453] on div "Rule: 500+FREESHIP ALL Disabled Basic Setup Advanced Advanced filtering conditi…" at bounding box center [880, 679] width 1375 height 1203
click at [265, 134] on label "Disabled" at bounding box center [255, 136] width 65 height 18
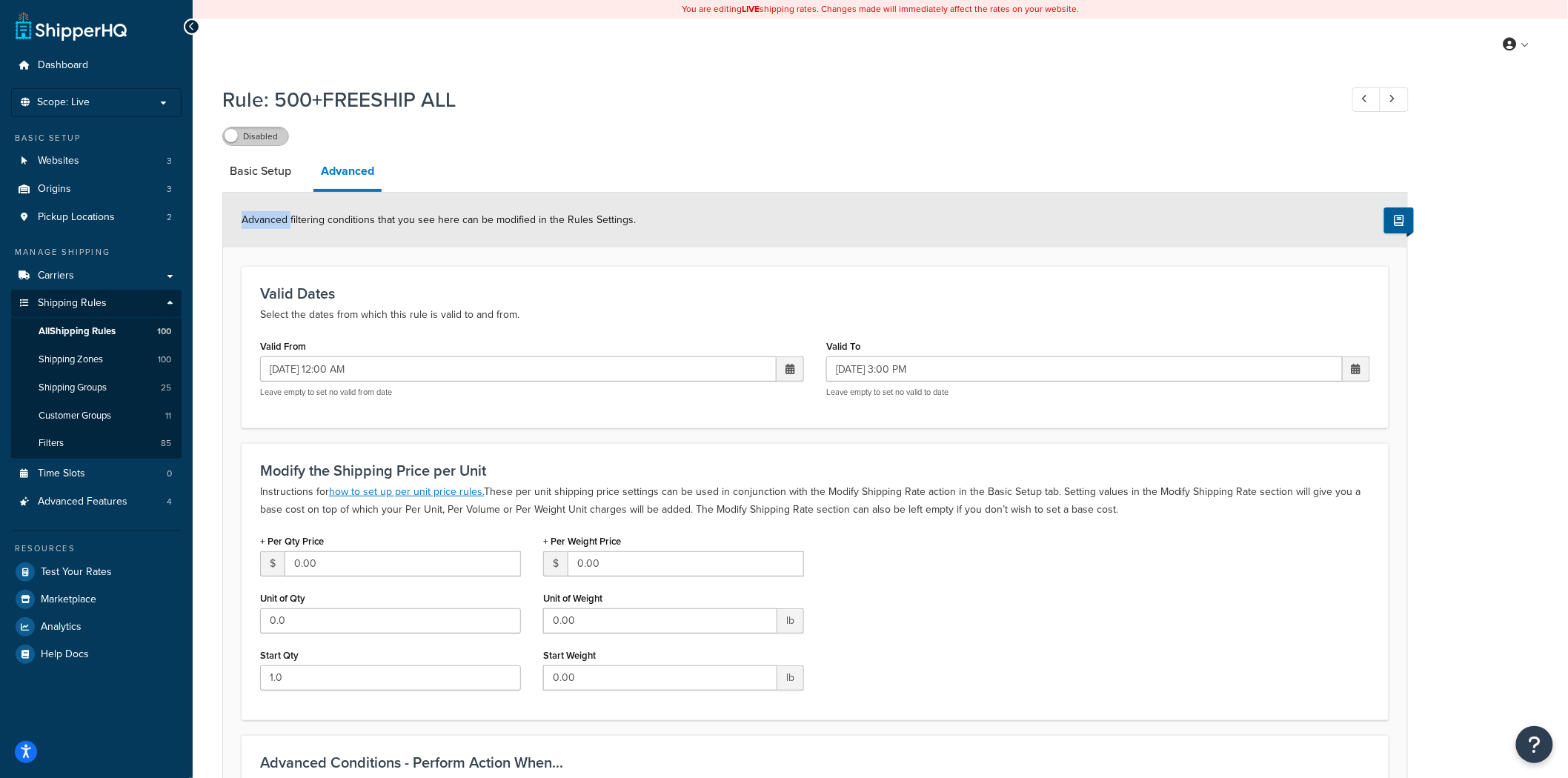
click at [265, 134] on div "Disabled" at bounding box center [814, 136] width 1186 height 21
drag, startPoint x: 265, startPoint y: 136, endPoint x: 805, endPoint y: 202, distance: 544.0
click at [801, 201] on div "Rule: 500+FREESHIP ALL Enabled Basic Setup Advanced Advanced filtering conditio…" at bounding box center [814, 661] width 1186 height 1166
click at [827, 197] on div "Advanced filtering conditions that you see here can be modified in the Rules Se…" at bounding box center [814, 220] width 1184 height 55
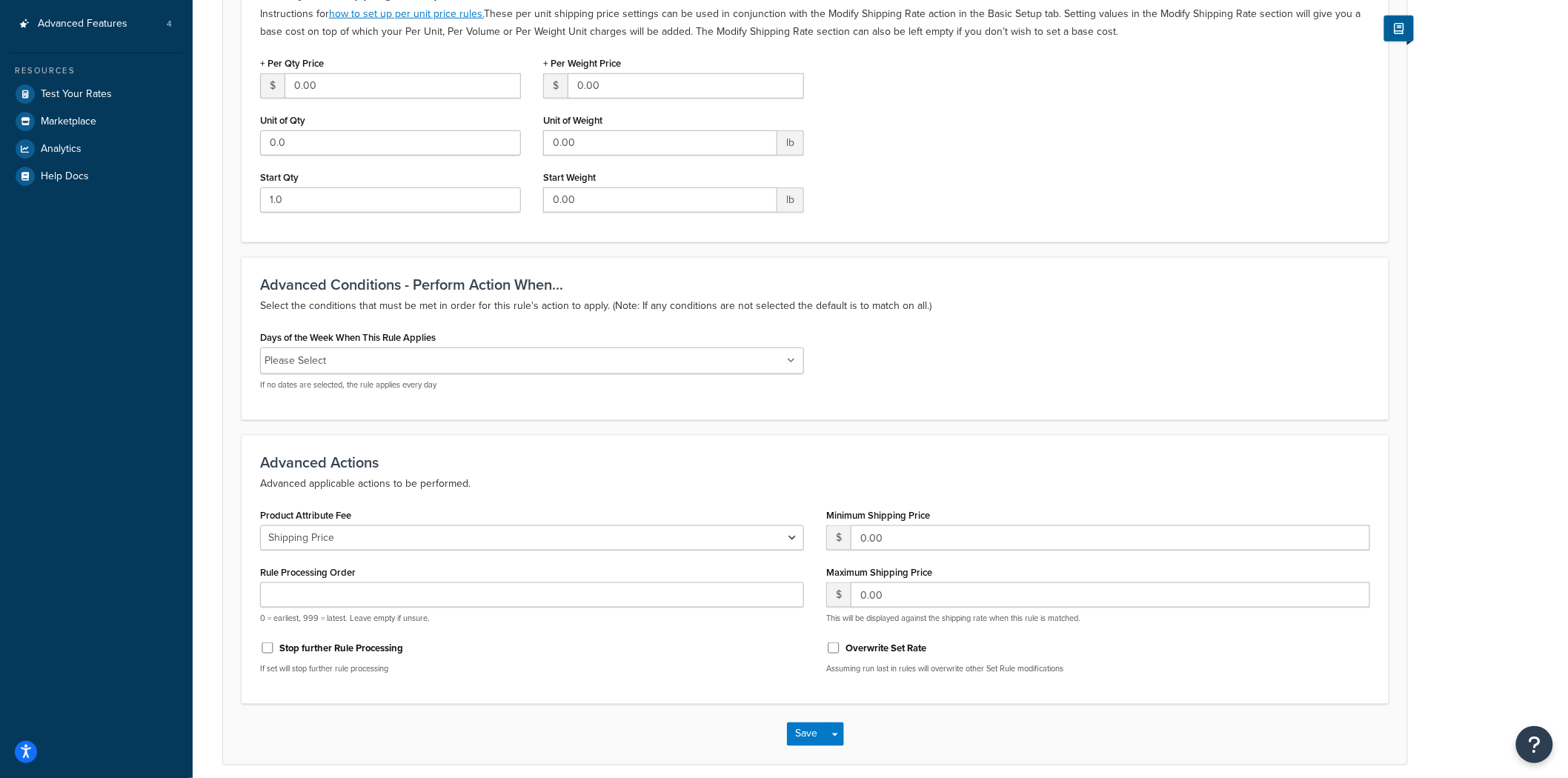
scroll to position [541, 0]
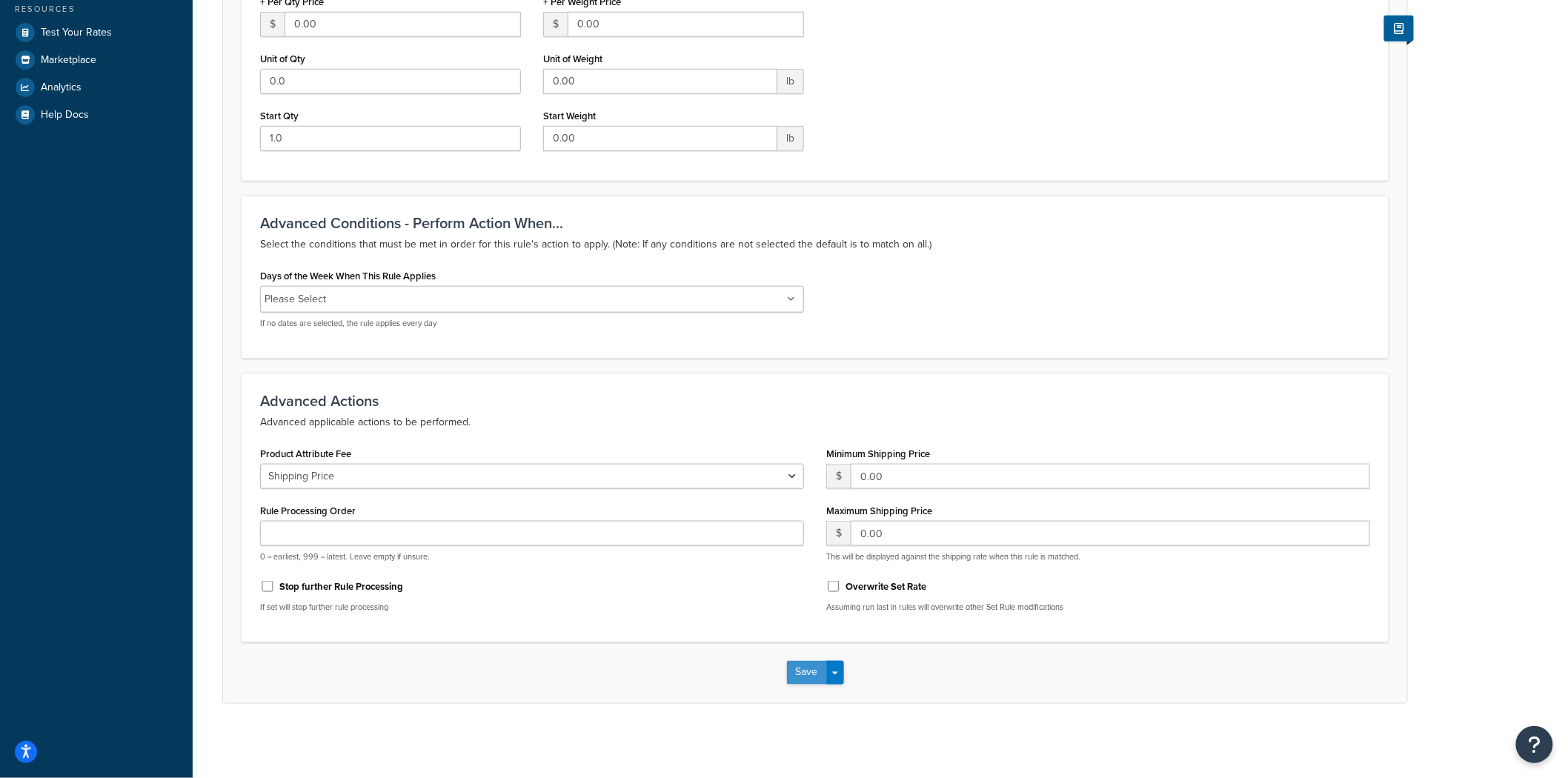
click at [799, 673] on button "Save" at bounding box center [806, 673] width 40 height 23
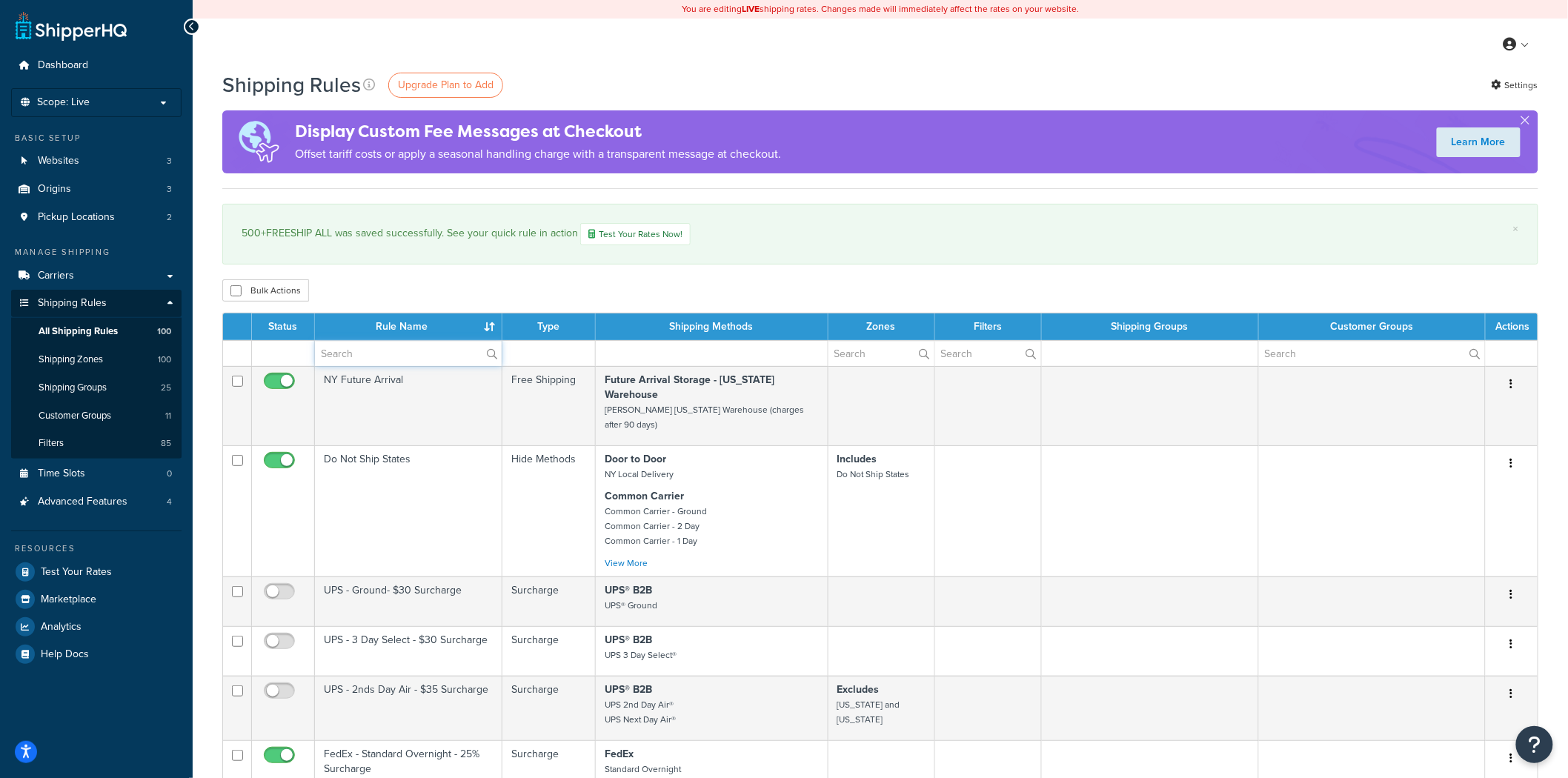
click at [389, 345] on input "text" at bounding box center [408, 353] width 187 height 25
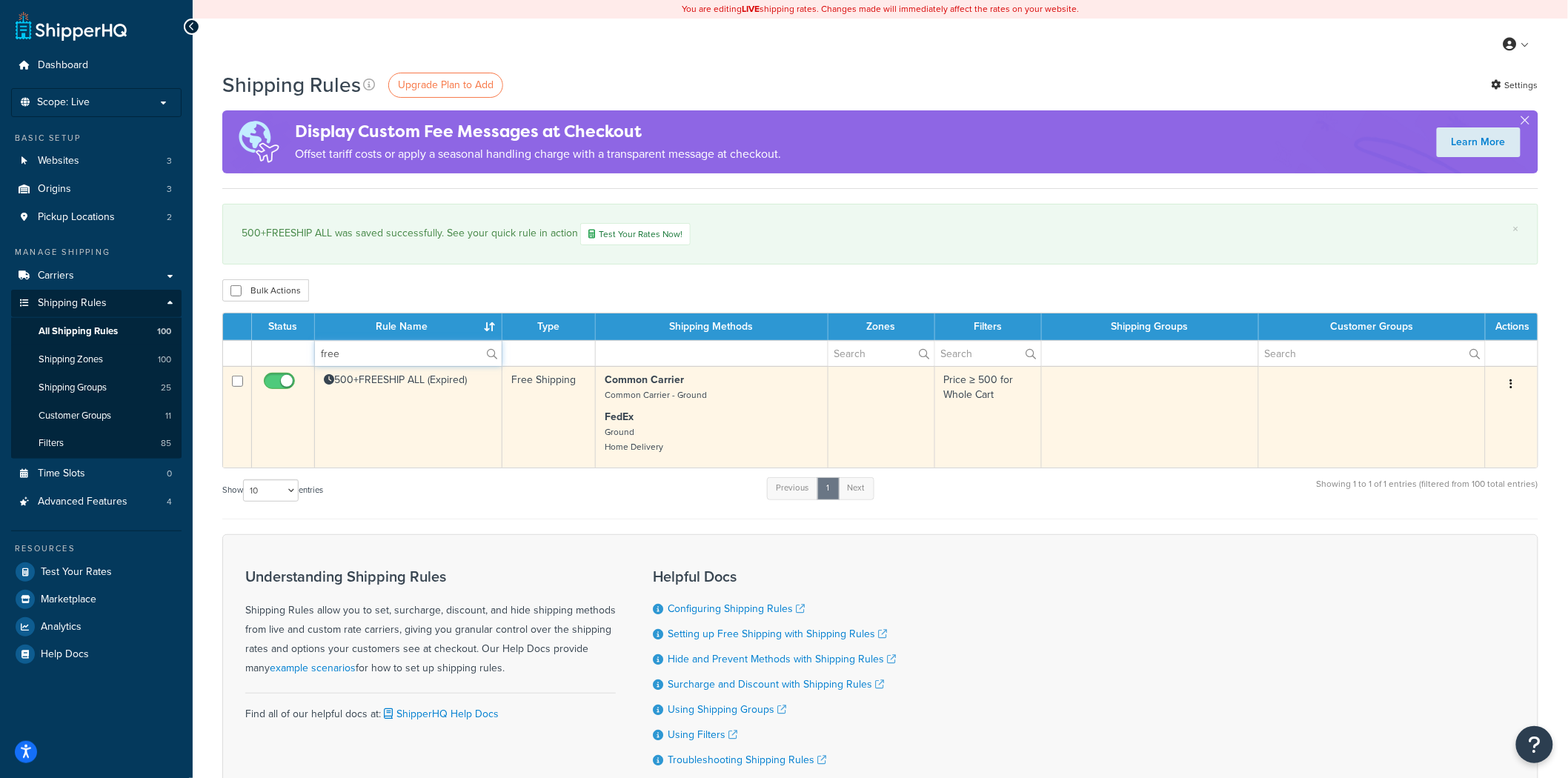
type input "free"
click at [413, 435] on td "500+FREESHIP ALL (Expired)" at bounding box center [408, 416] width 187 height 102
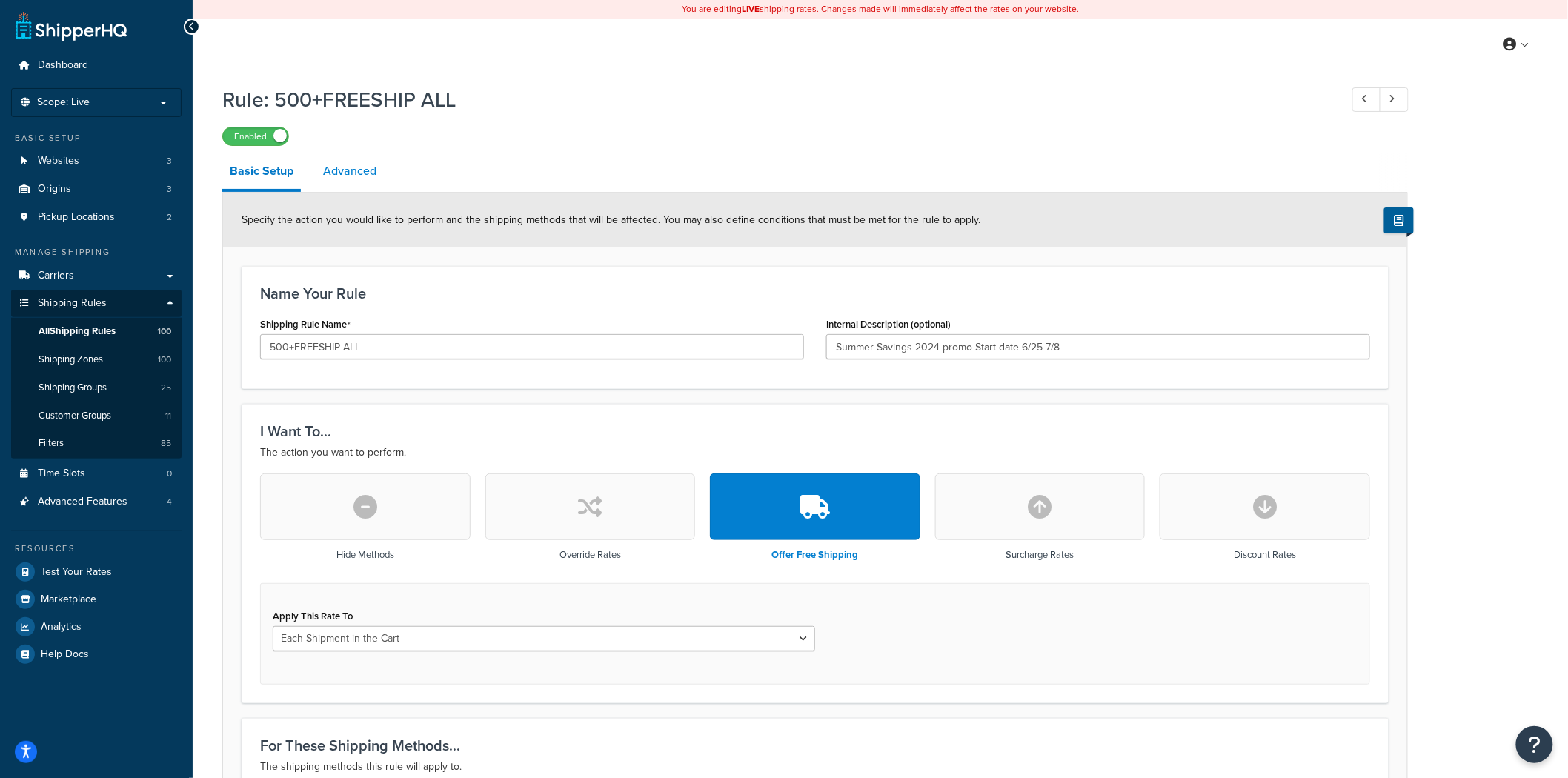
click at [361, 167] on link "Advanced" at bounding box center [349, 171] width 69 height 35
select select "shipping_price"
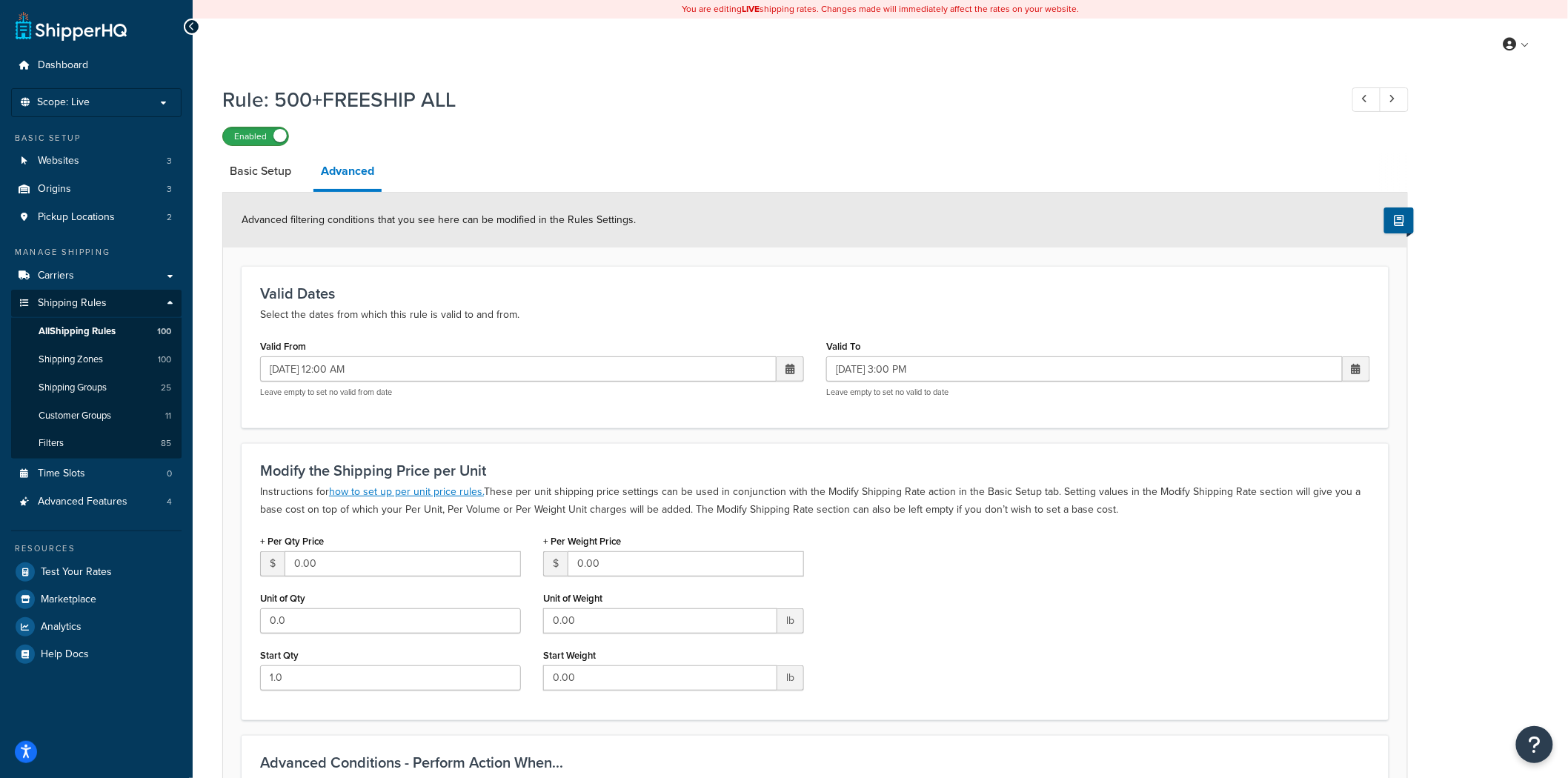
click at [239, 136] on label "Enabled" at bounding box center [255, 136] width 65 height 18
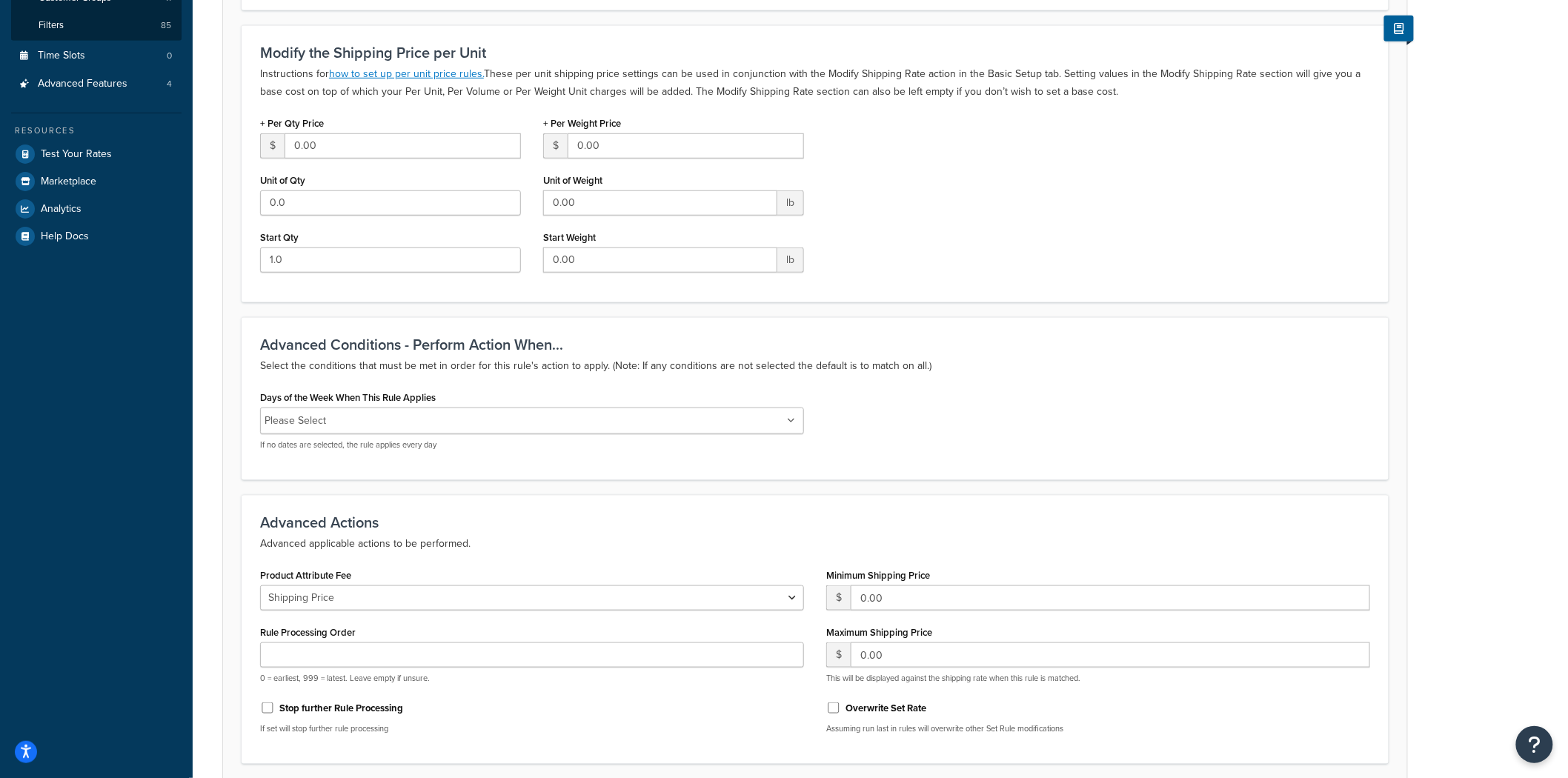
scroll to position [541, 0]
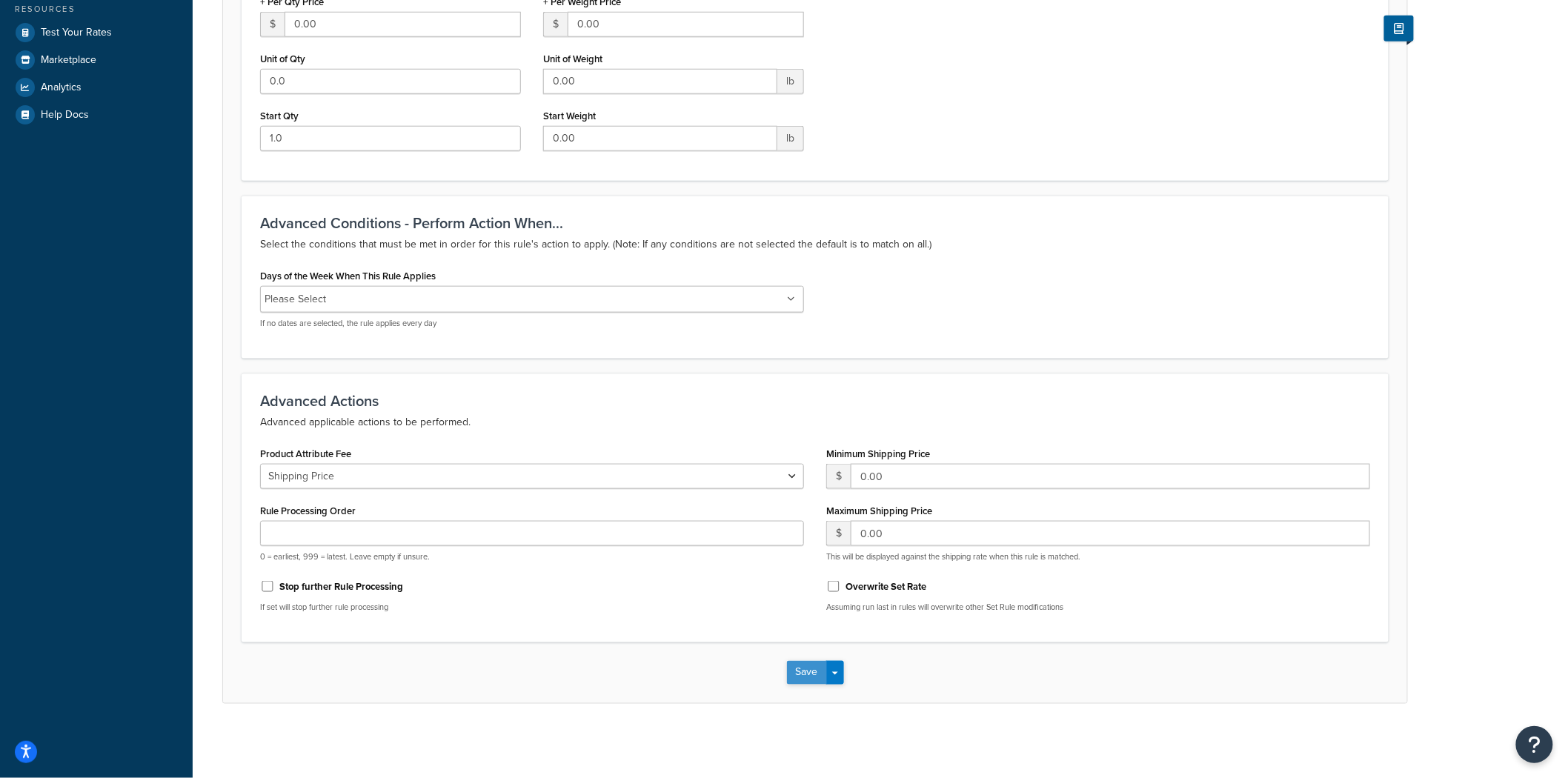
click at [798, 678] on button "Save" at bounding box center [806, 673] width 40 height 23
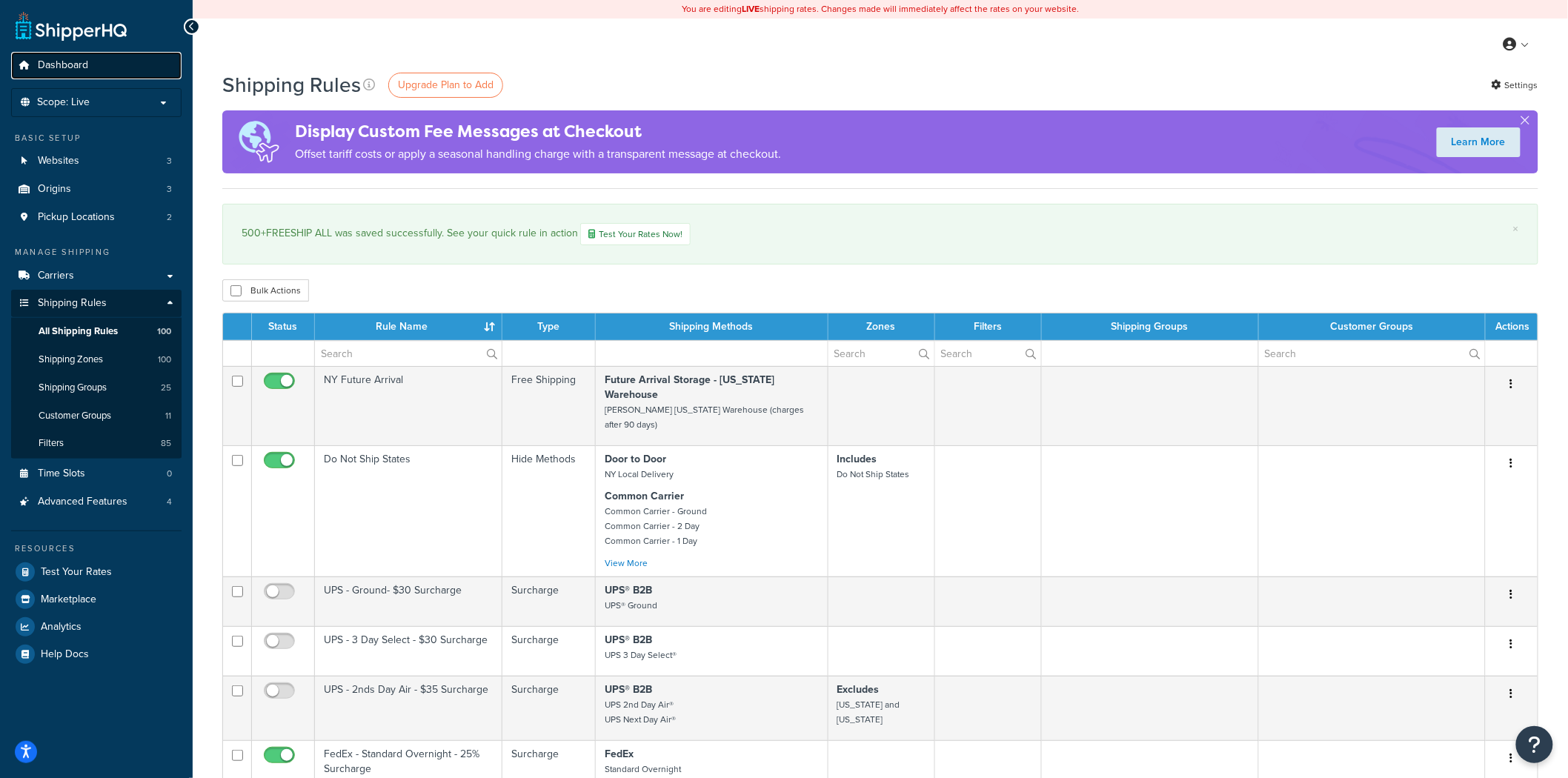
click at [52, 65] on span "Dashboard" at bounding box center [62, 66] width 50 height 13
click at [417, 351] on input "text" at bounding box center [408, 353] width 187 height 25
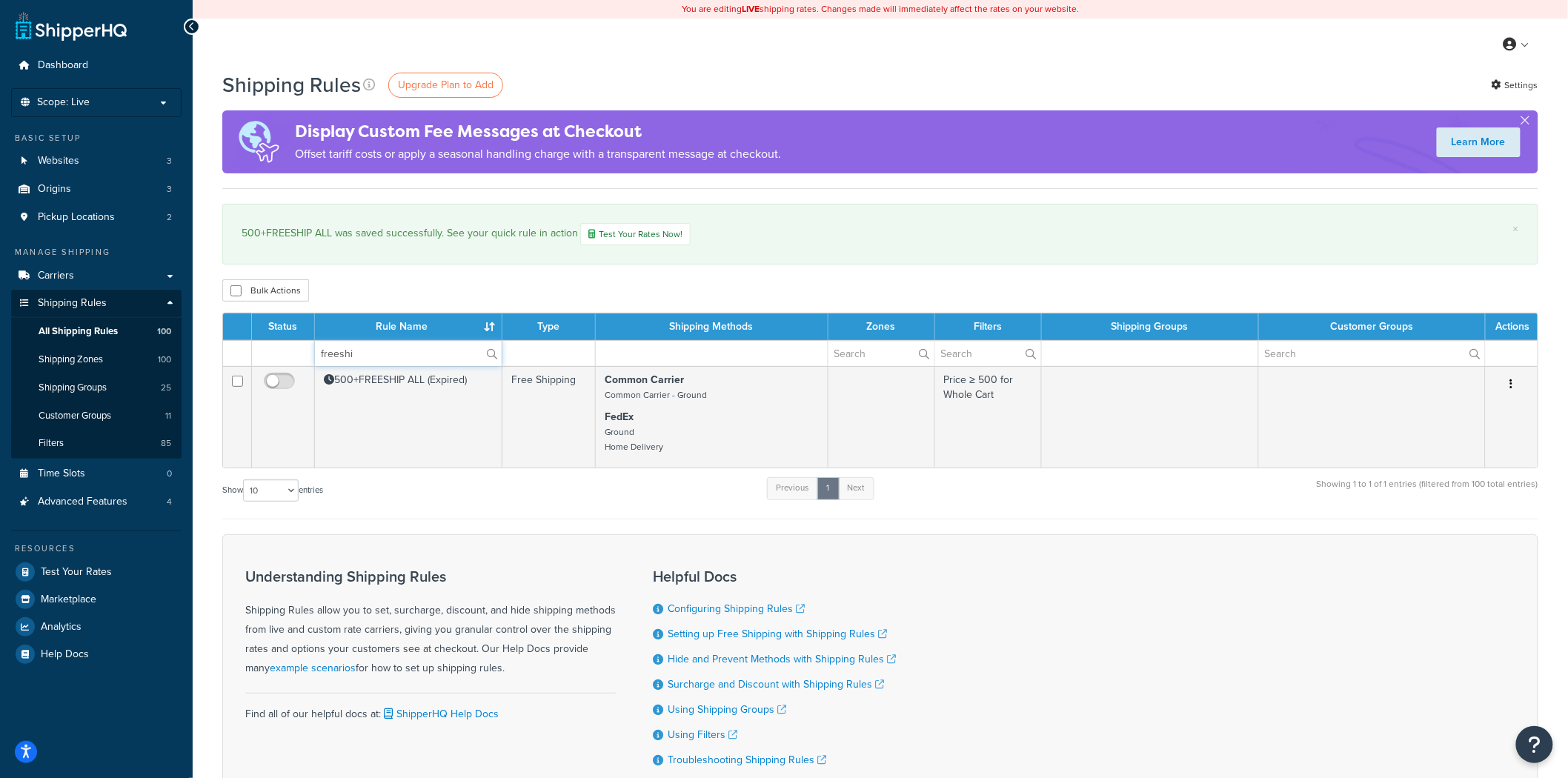
type input "freeshi"
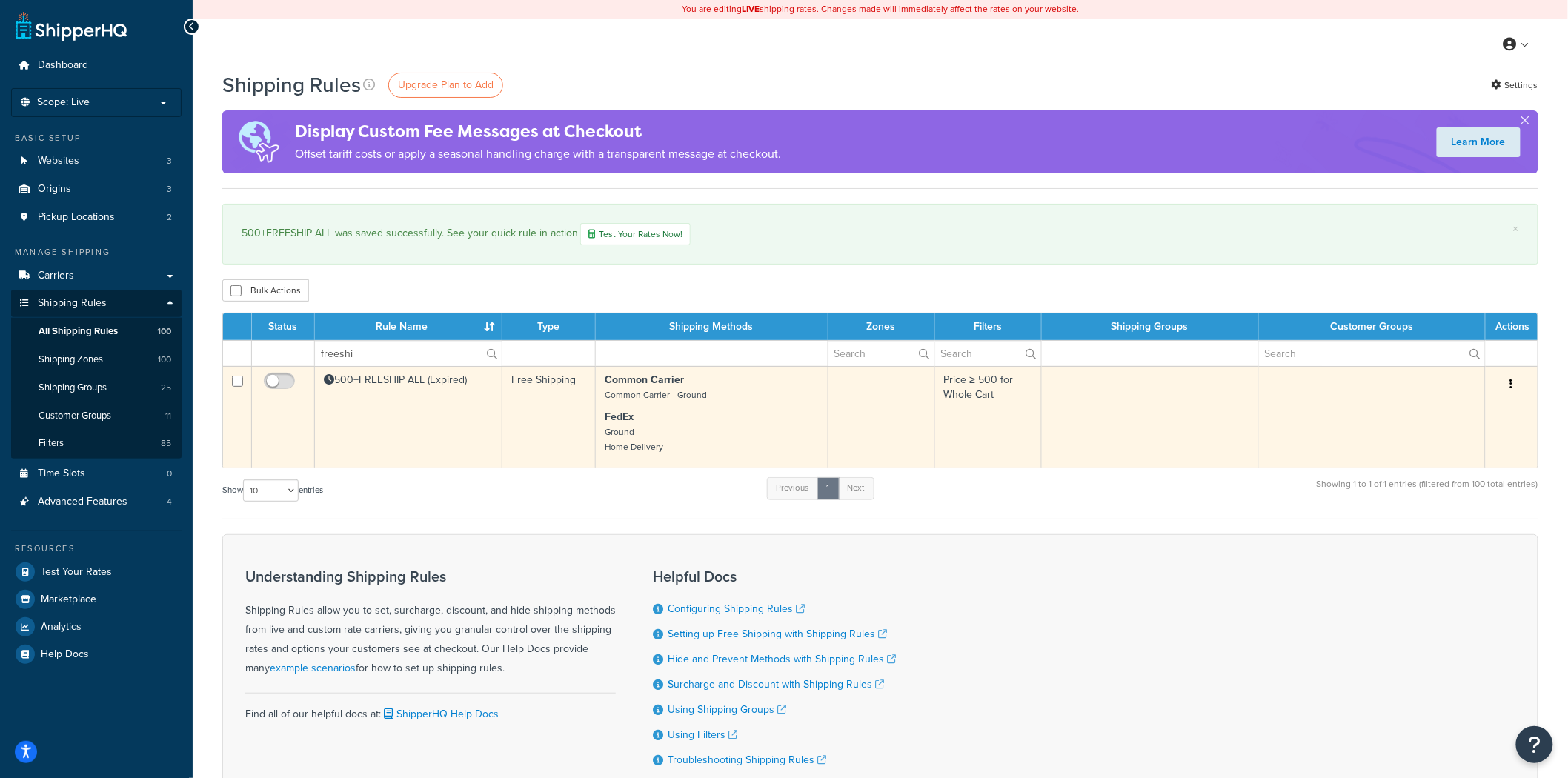
click at [680, 443] on p "FedEx Ground Home Delivery" at bounding box center [711, 432] width 214 height 44
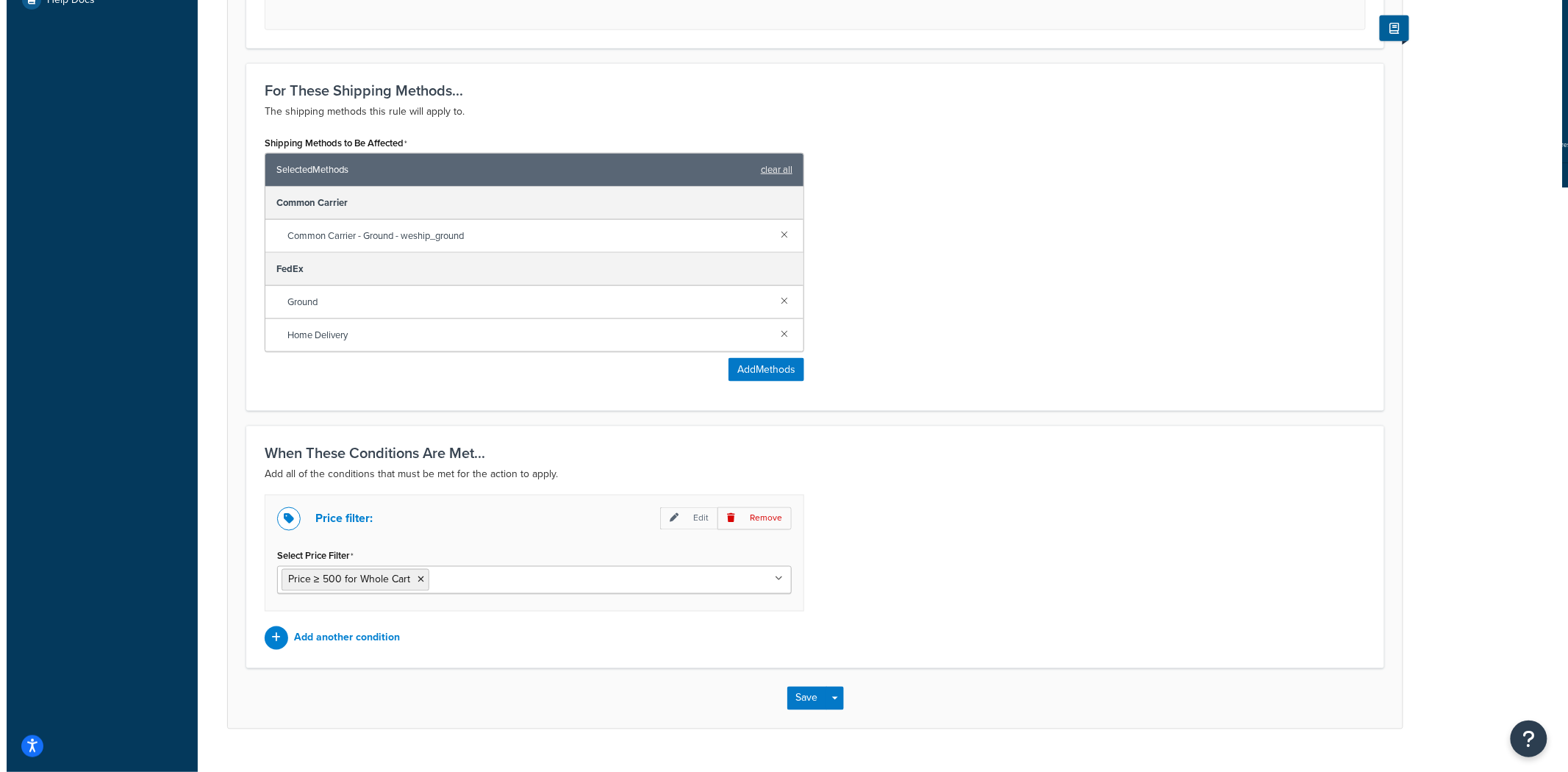
scroll to position [653, 0]
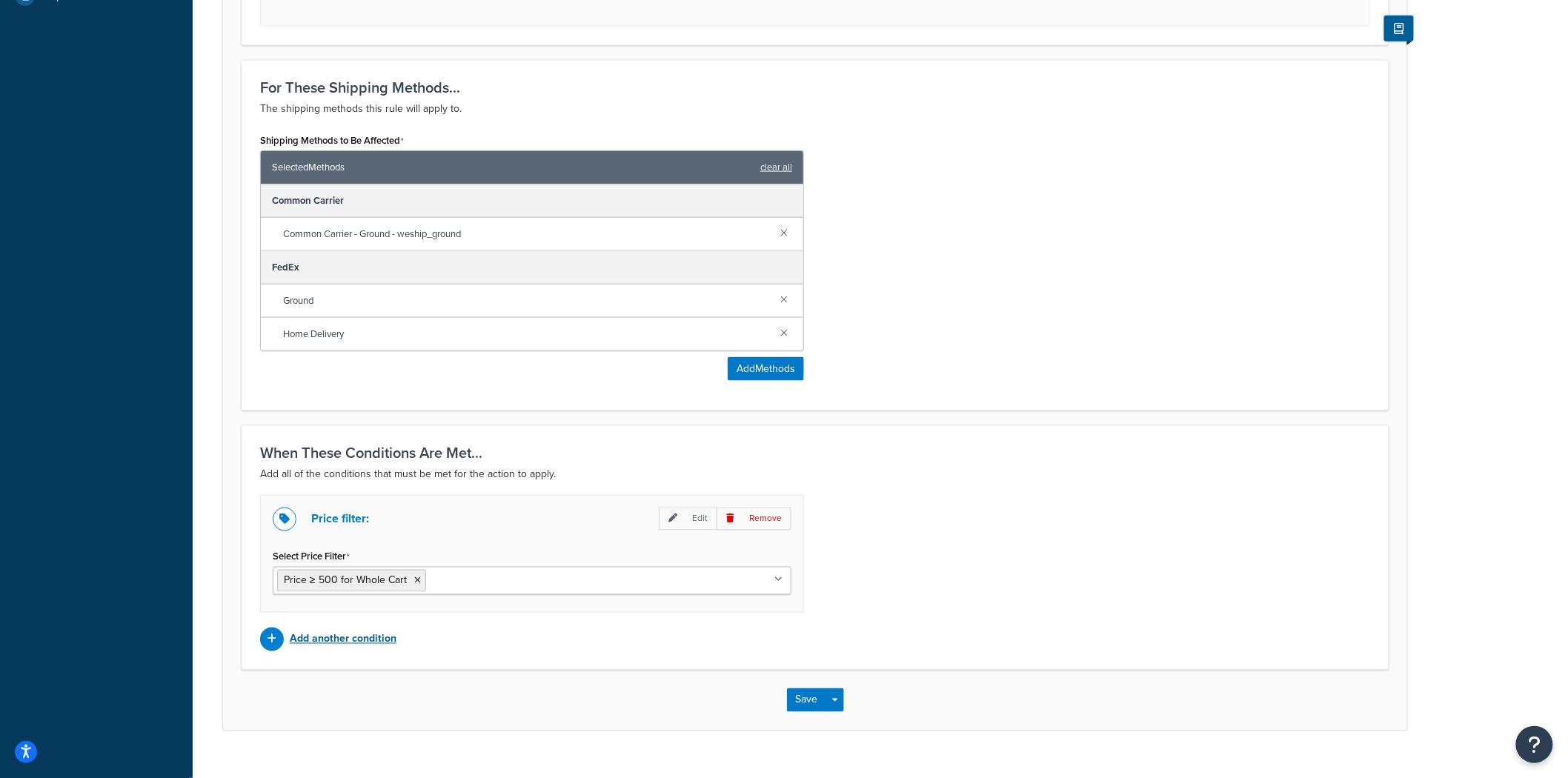
click at [367, 643] on p "Add another condition" at bounding box center [343, 640] width 107 height 21
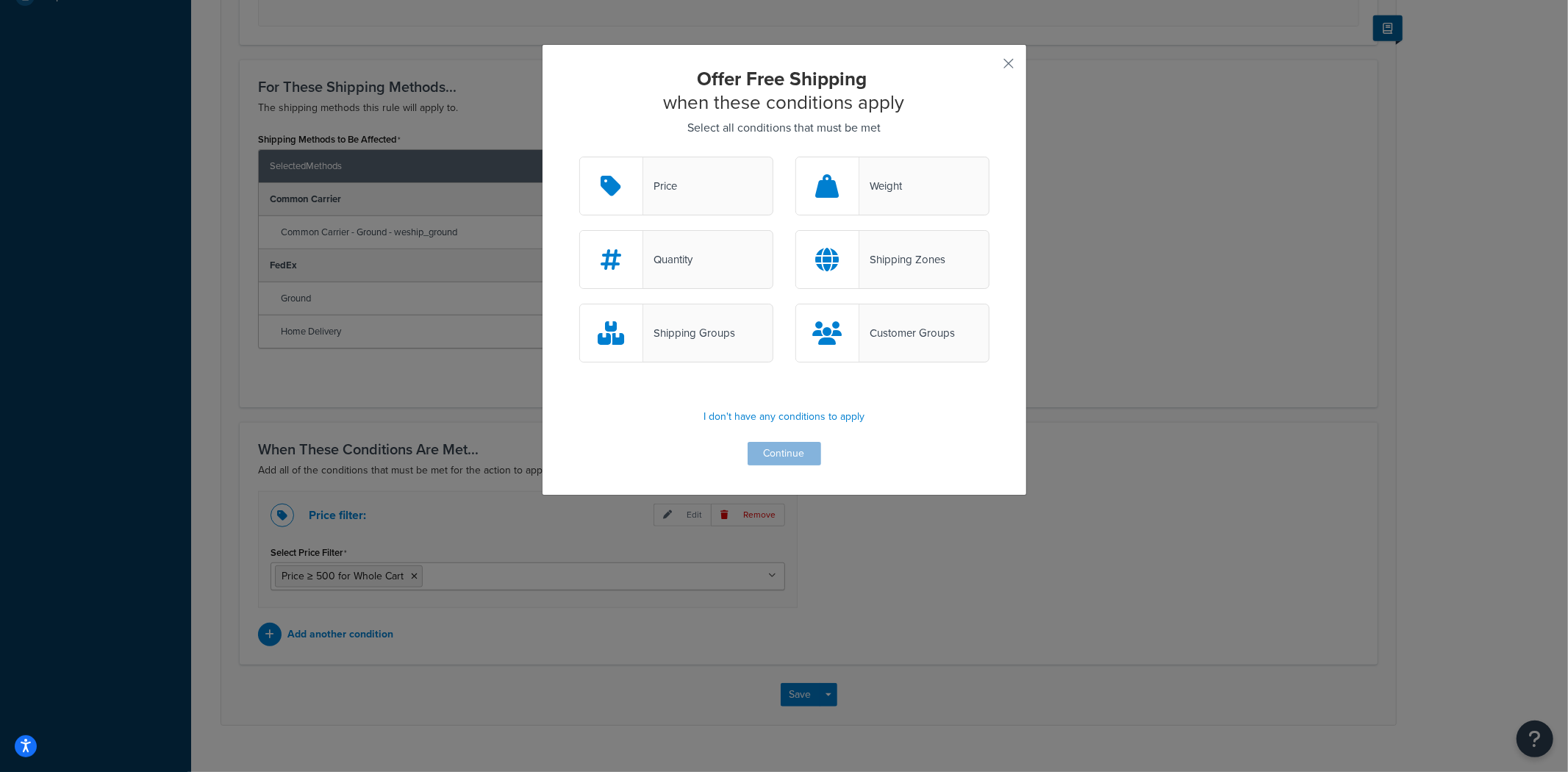
click at [951, 339] on div "Customer Groups" at bounding box center [893, 333] width 194 height 59
click at [0, 0] on input "Customer Groups" at bounding box center [0, 0] width 0 height 0
click at [802, 450] on button "Continue" at bounding box center [784, 454] width 73 height 23
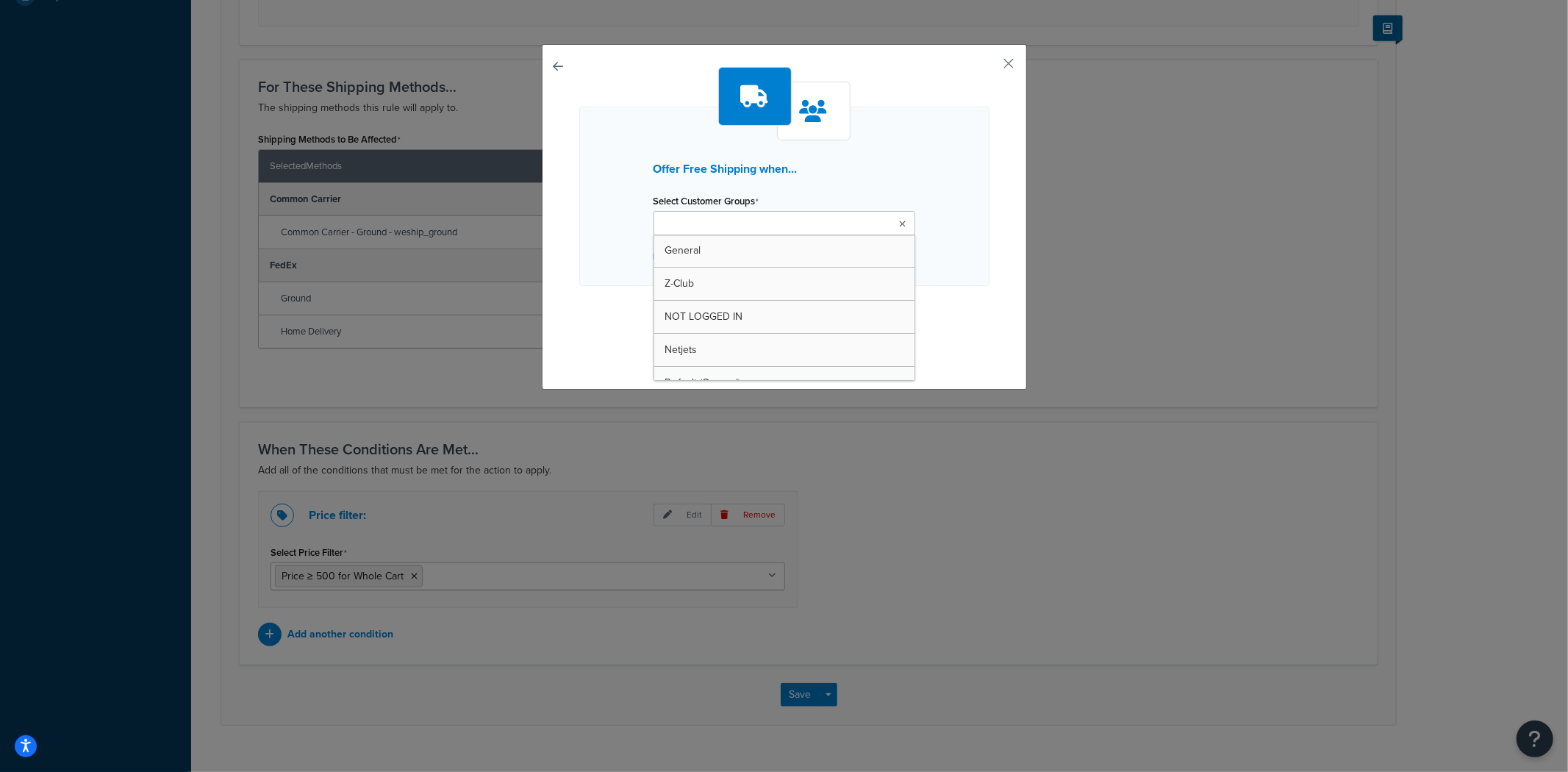
click at [870, 223] on ul at bounding box center [784, 223] width 261 height 24
click at [990, 67] on button "button" at bounding box center [988, 69] width 4 height 4
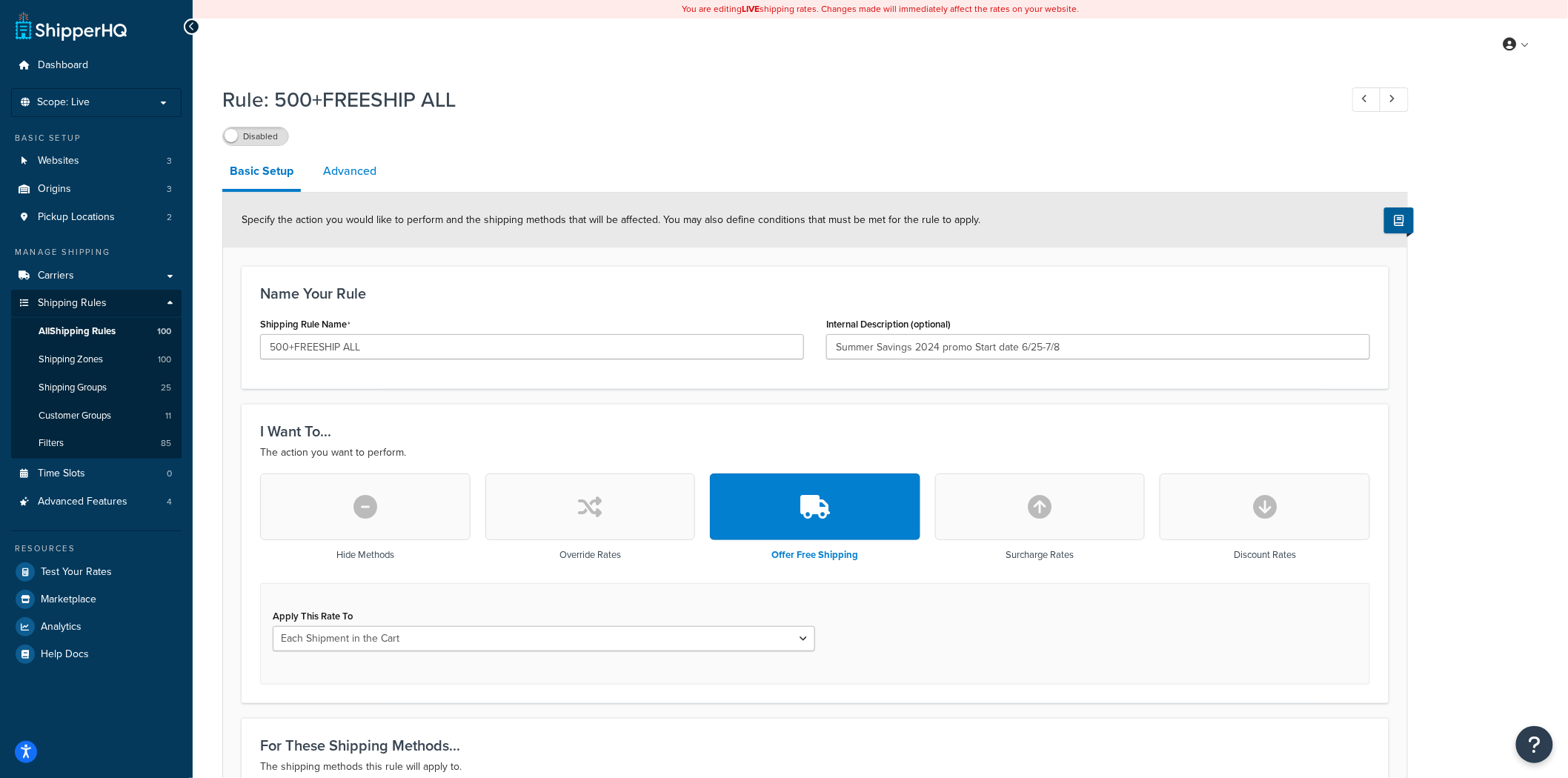
click at [363, 179] on link "Advanced" at bounding box center [349, 171] width 69 height 35
select select "shipping_price"
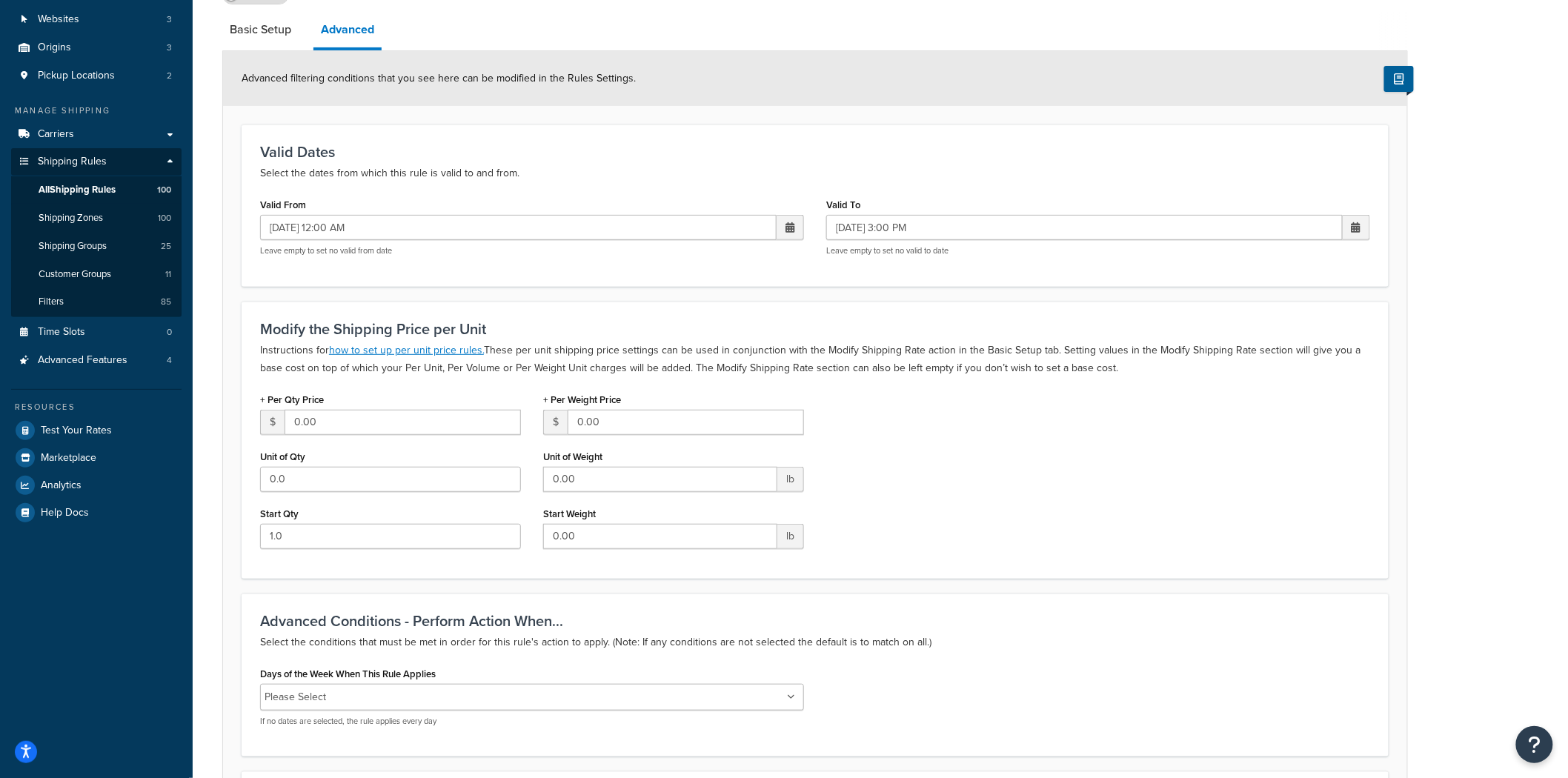
scroll to position [47, 0]
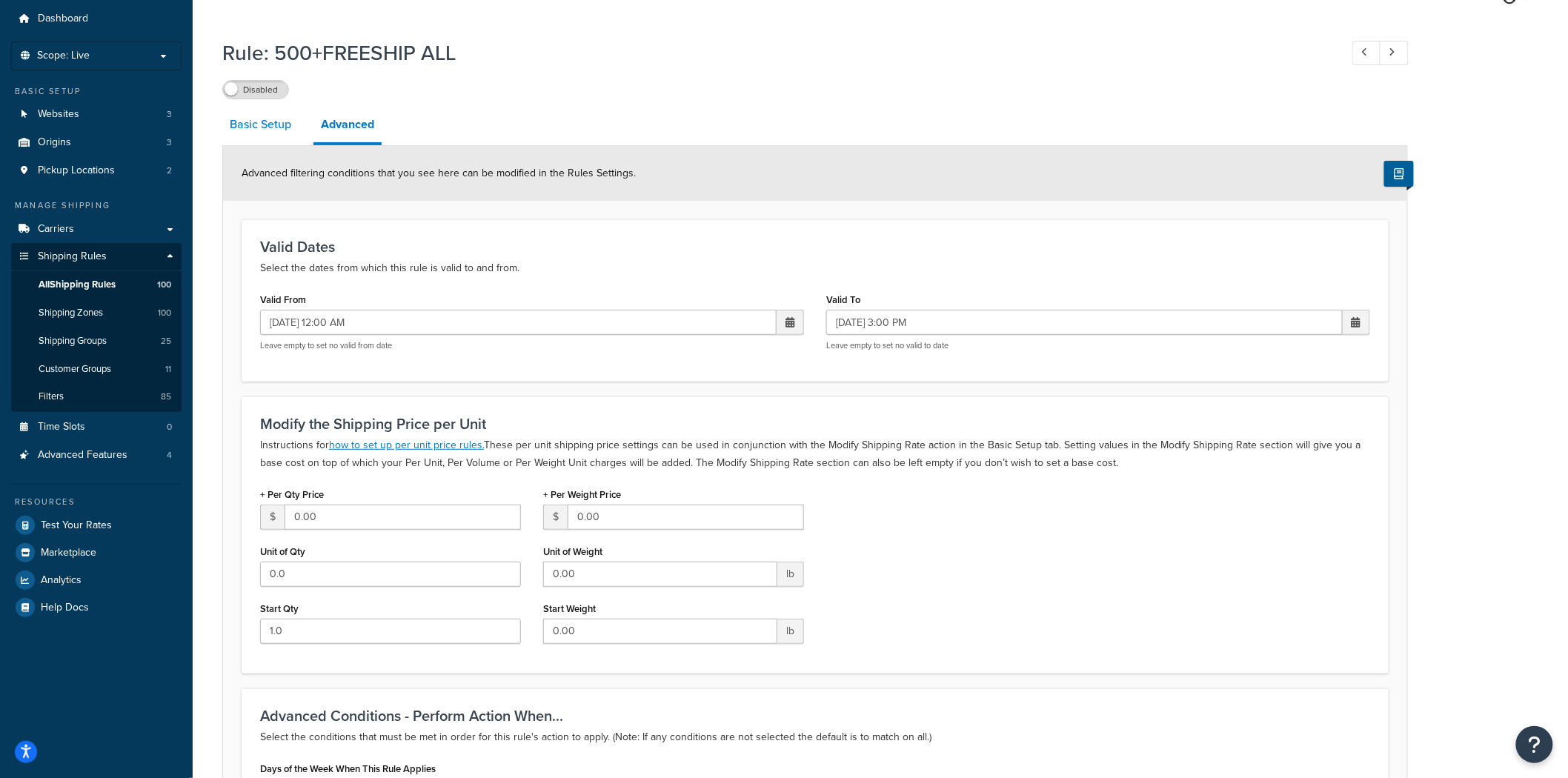
click at [278, 135] on link "Basic Setup" at bounding box center [260, 124] width 76 height 35
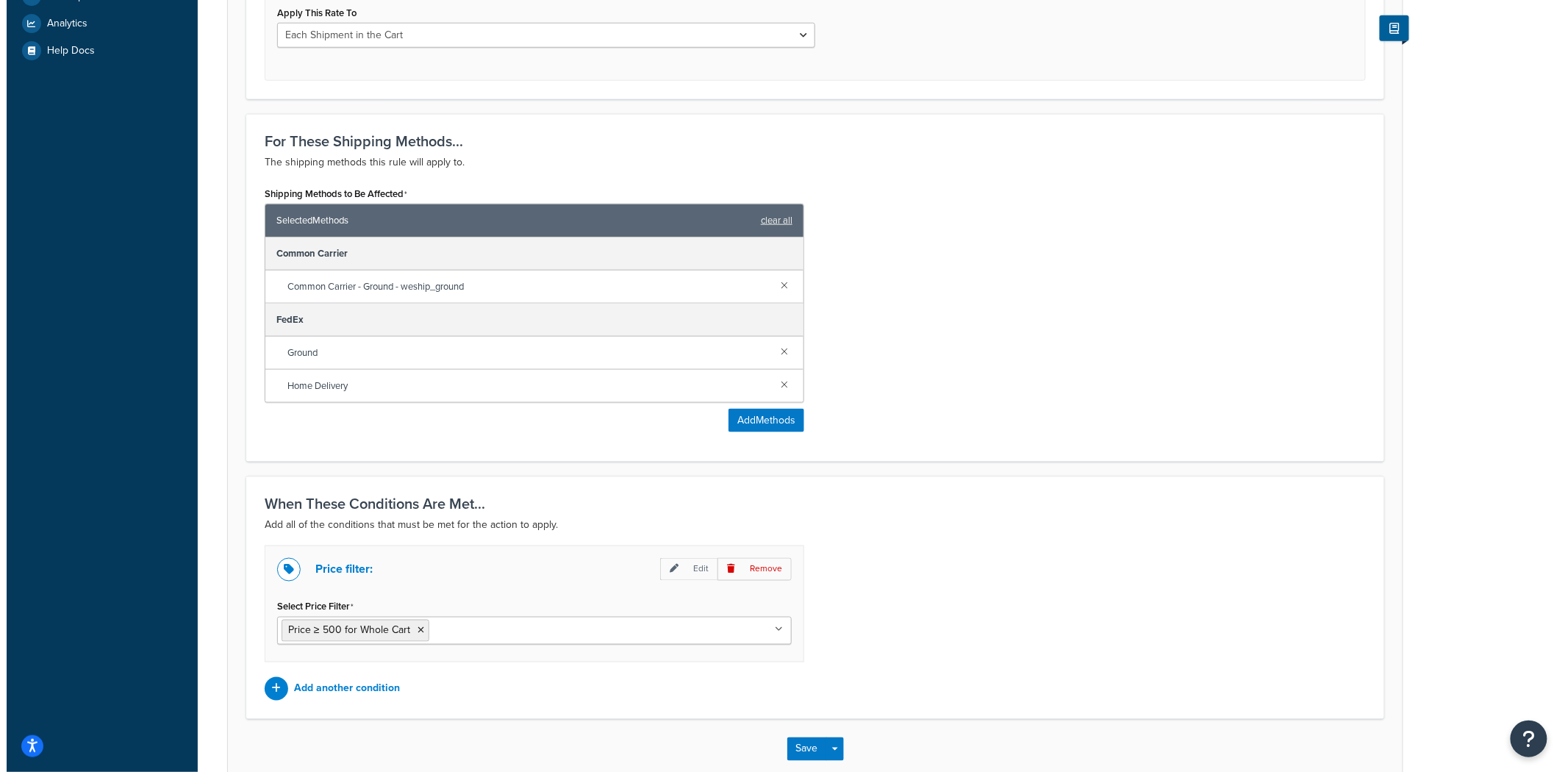
scroll to position [682, 0]
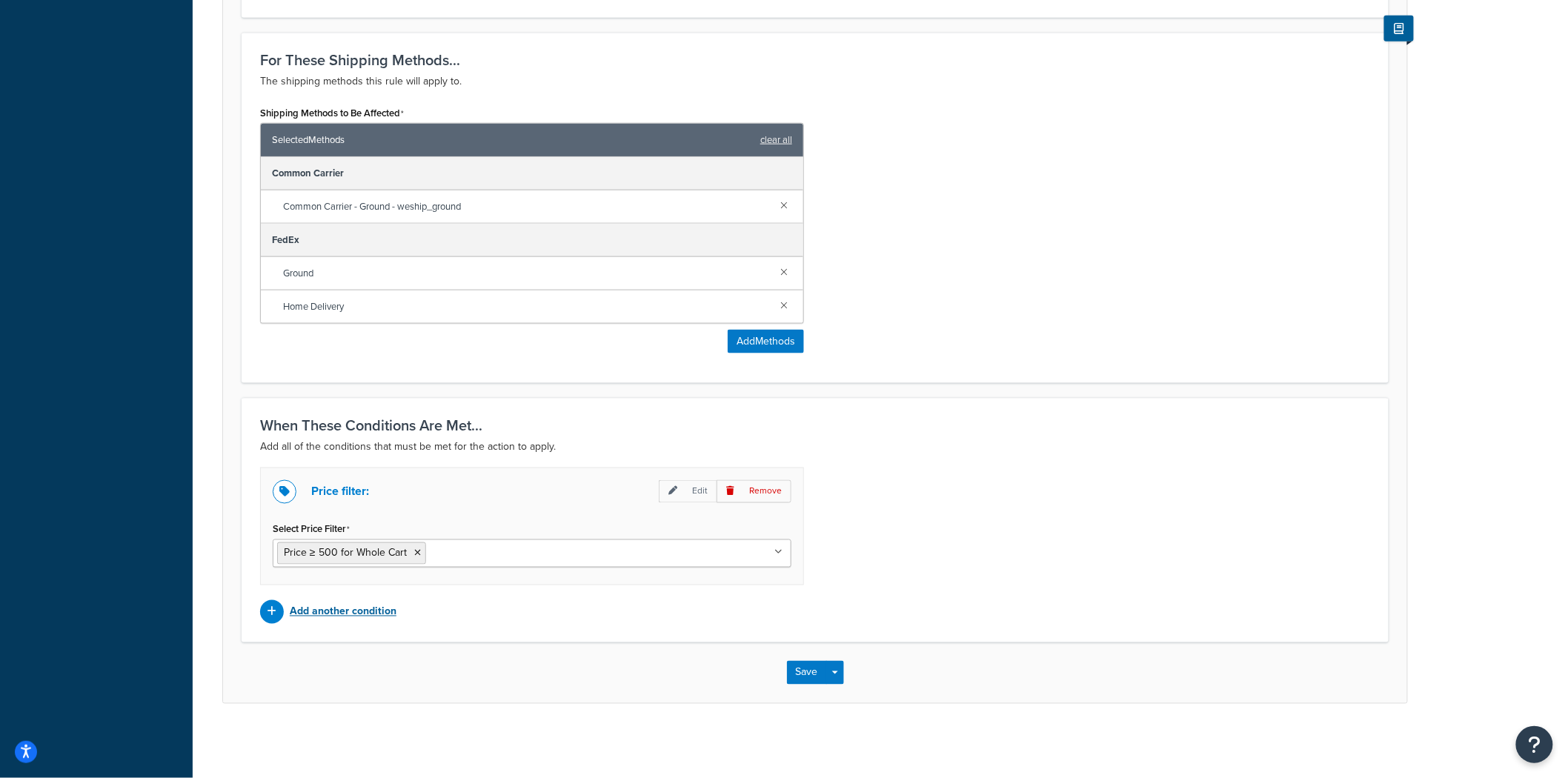
click at [304, 606] on p "Add another condition" at bounding box center [343, 612] width 107 height 21
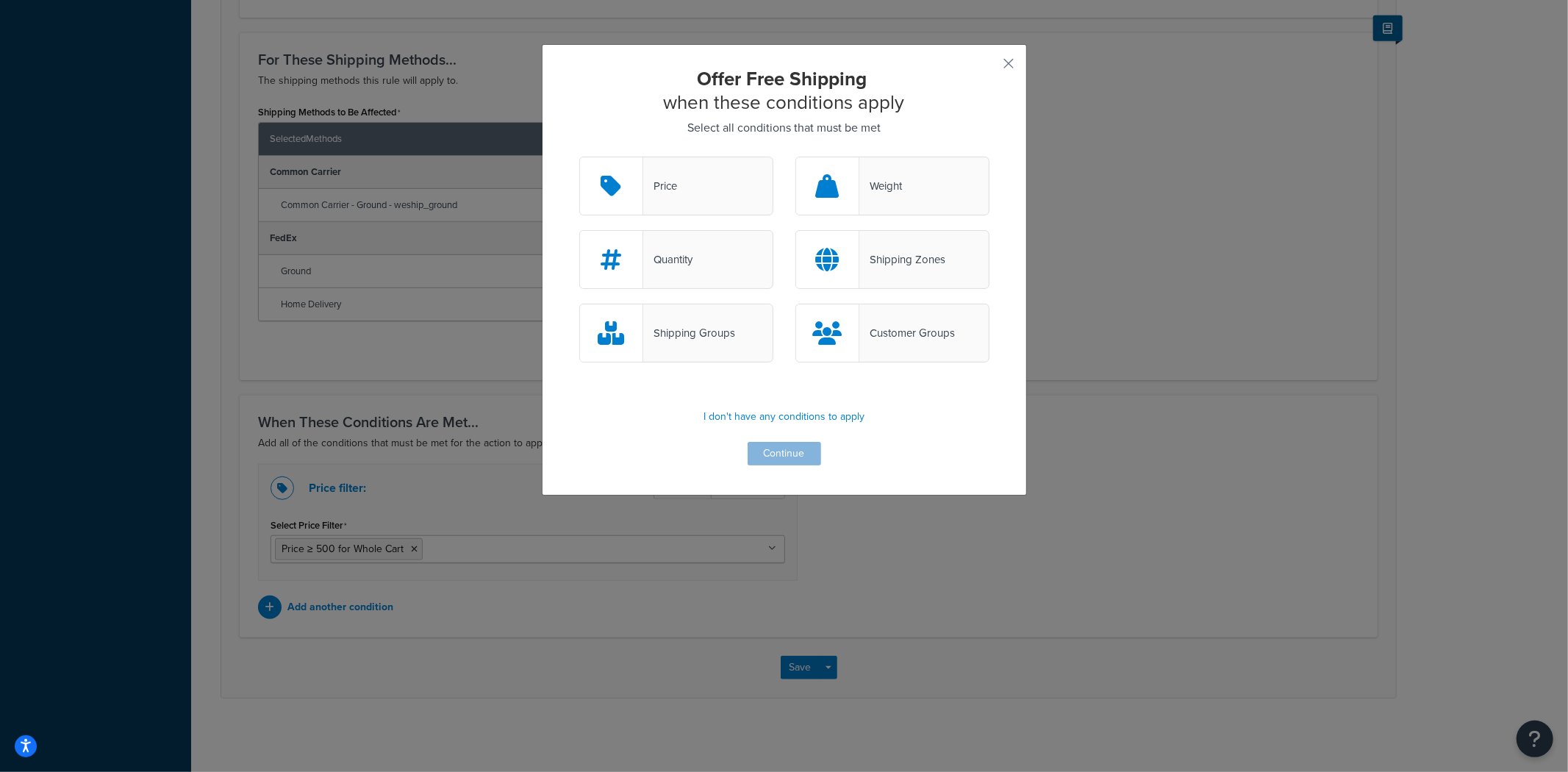
click at [896, 346] on div "Customer Groups" at bounding box center [893, 333] width 194 height 59
click at [0, 0] on input "Customer Groups" at bounding box center [0, 0] width 0 height 0
click at [797, 447] on button "Continue" at bounding box center [784, 454] width 73 height 23
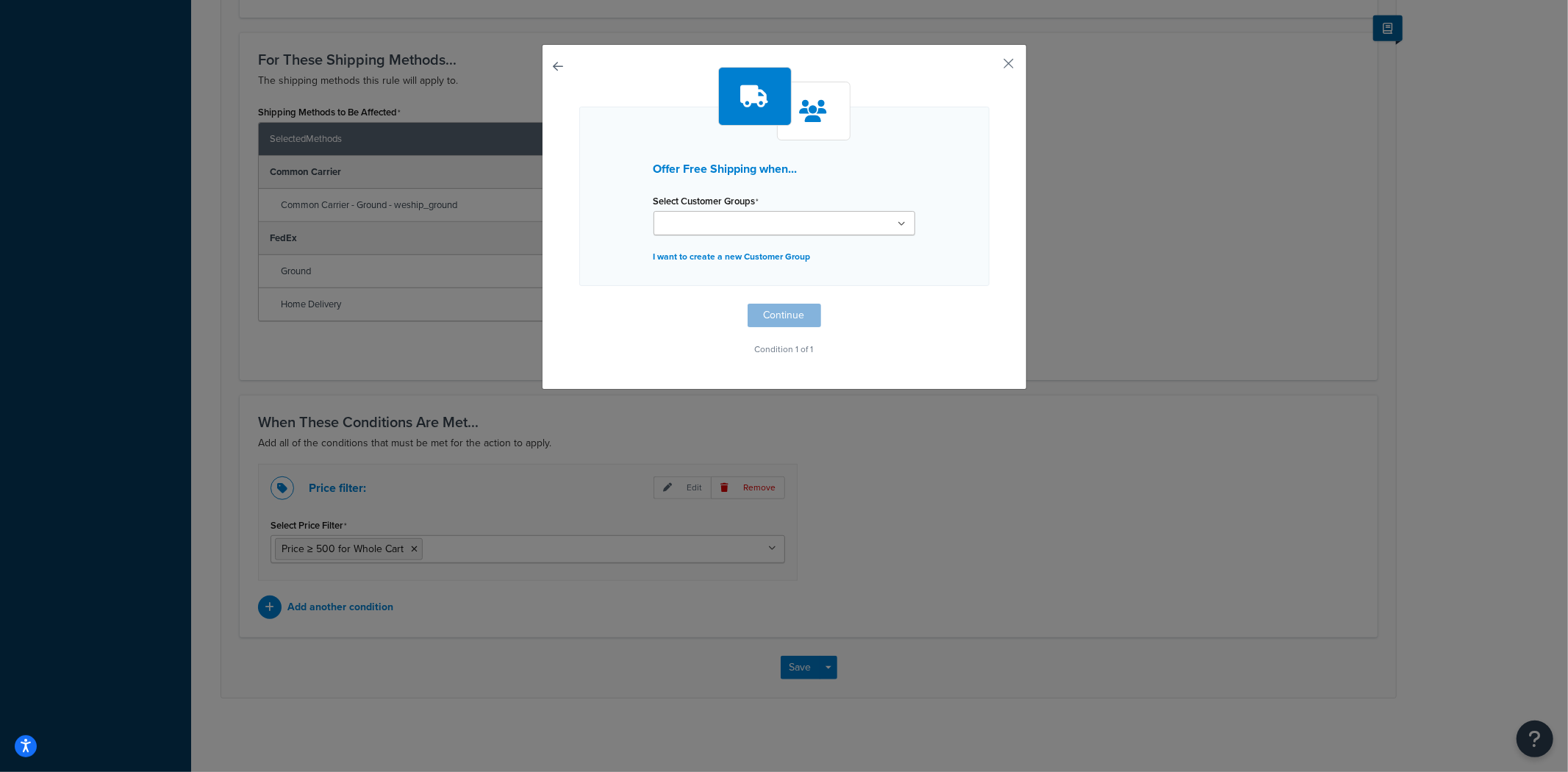
click at [851, 233] on ul at bounding box center [784, 223] width 261 height 24
click at [990, 67] on button "button" at bounding box center [988, 69] width 4 height 4
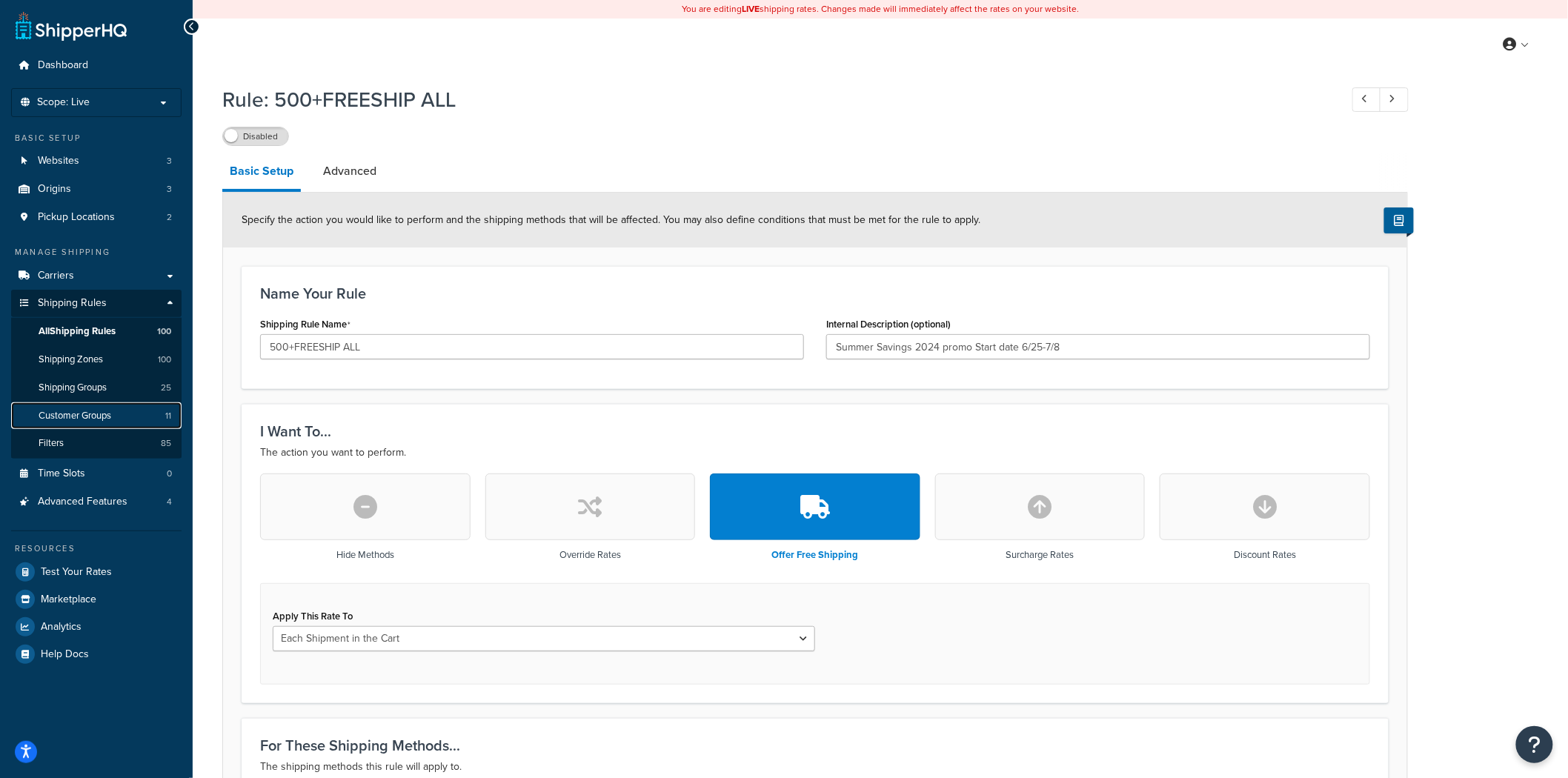
click at [147, 410] on link "Customer Groups 11" at bounding box center [96, 416] width 170 height 27
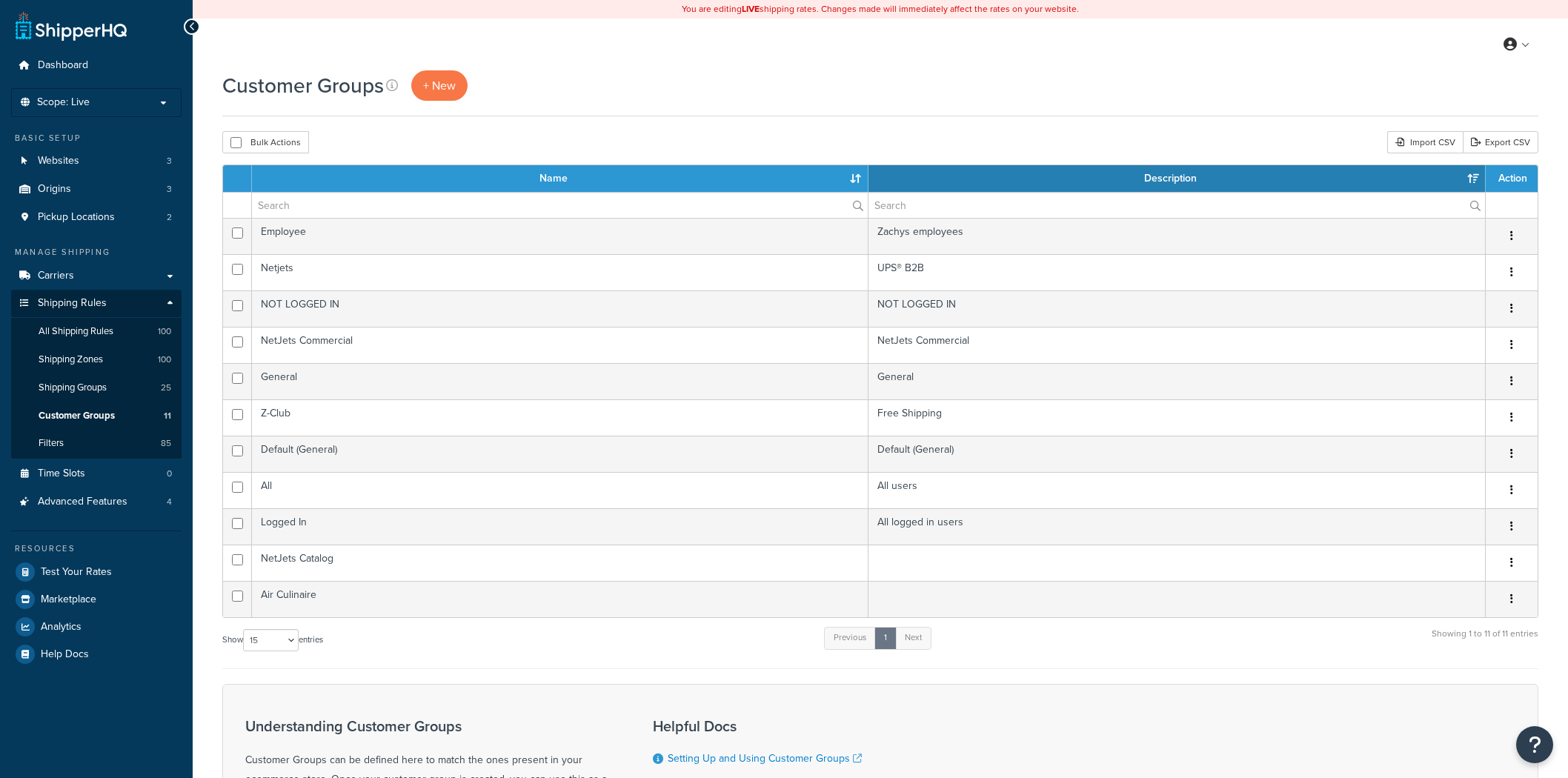
select select "15"
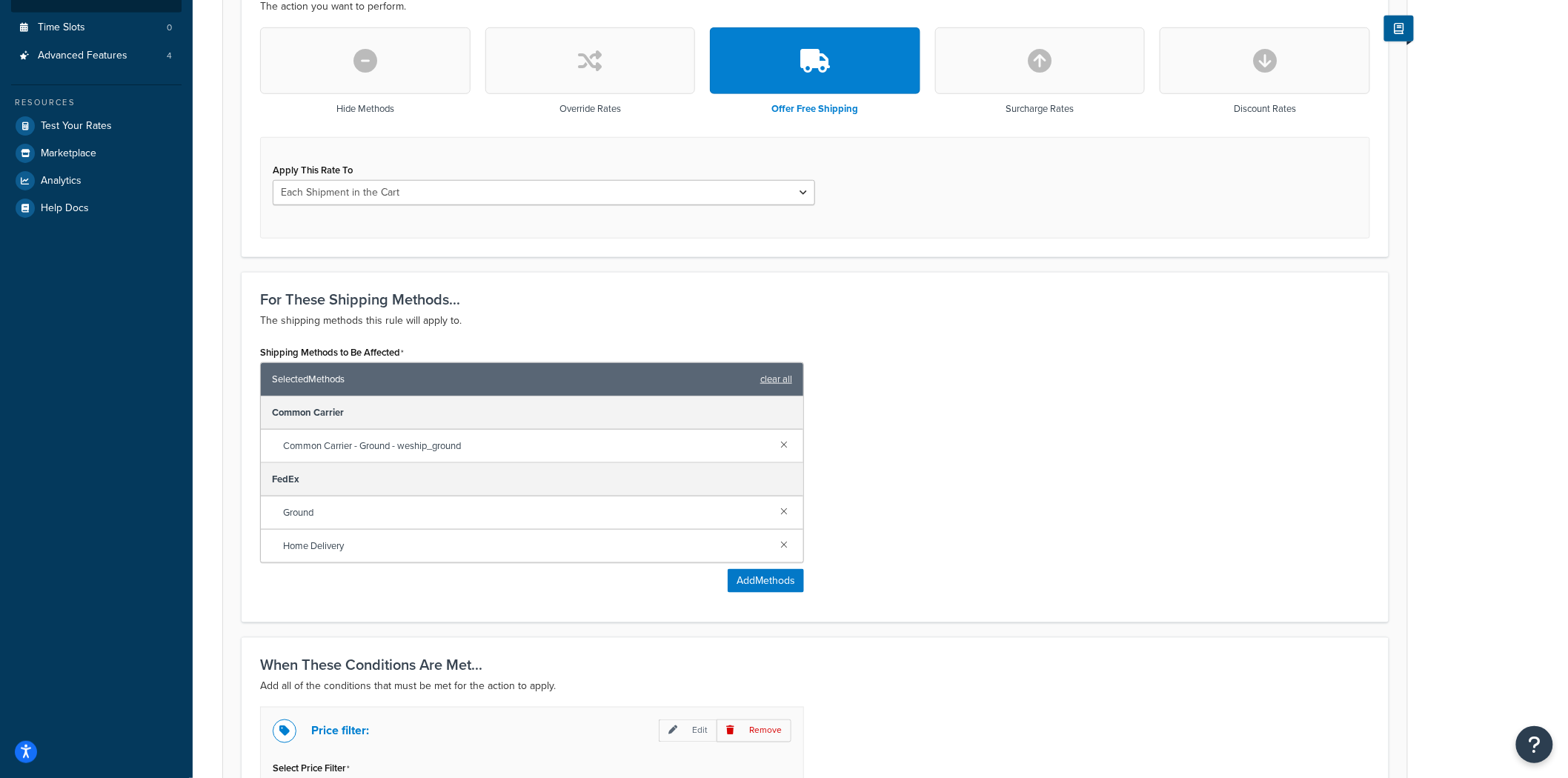
scroll to position [447, 0]
